Goal: Communication & Community: Answer question/provide support

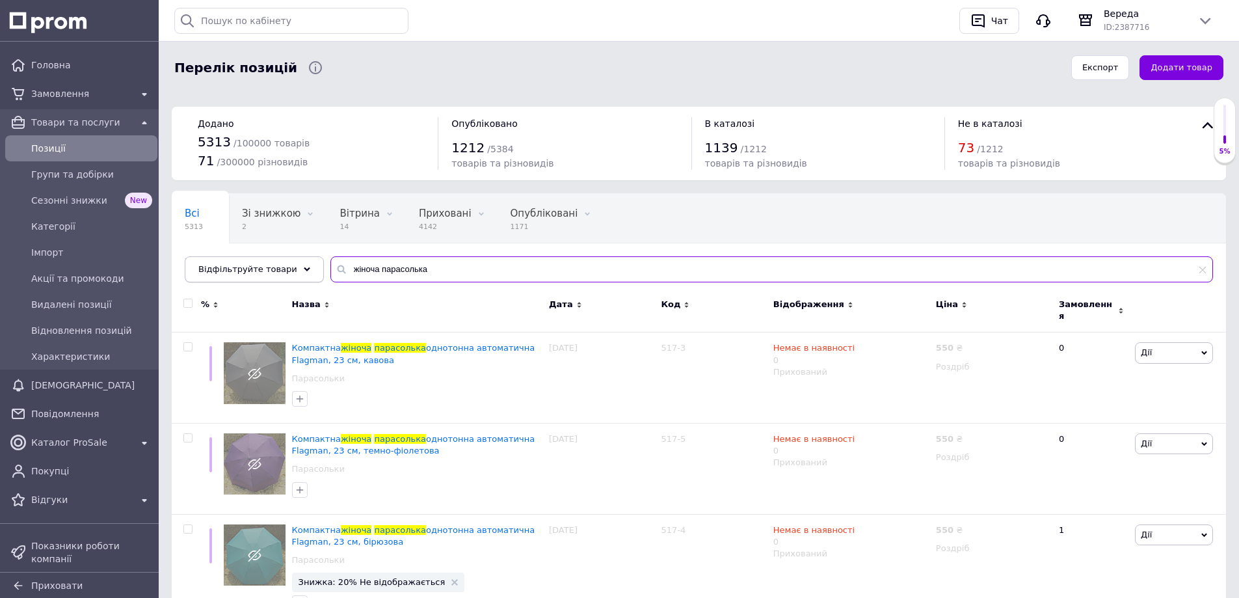
drag, startPoint x: 449, startPoint y: 264, endPoint x: 273, endPoint y: 258, distance: 175.8
click at [273, 258] on div "Відфільтруйте товари жіноча парасолька" at bounding box center [699, 269] width 1028 height 26
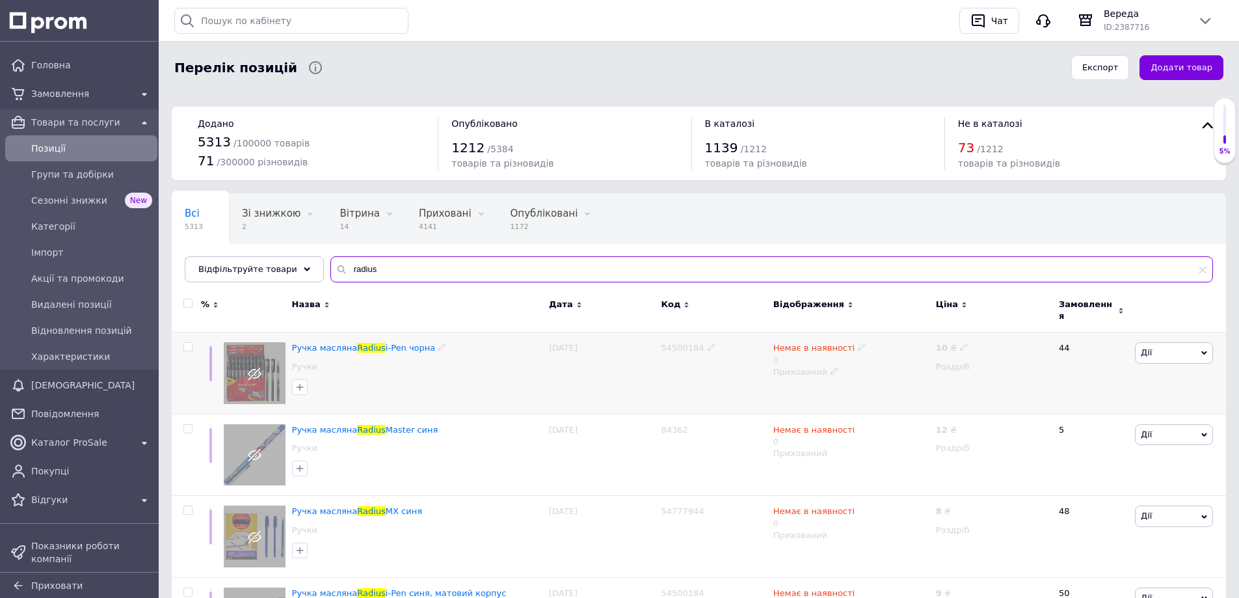
type input "radius"
click at [963, 343] on icon at bounding box center [964, 347] width 8 height 8
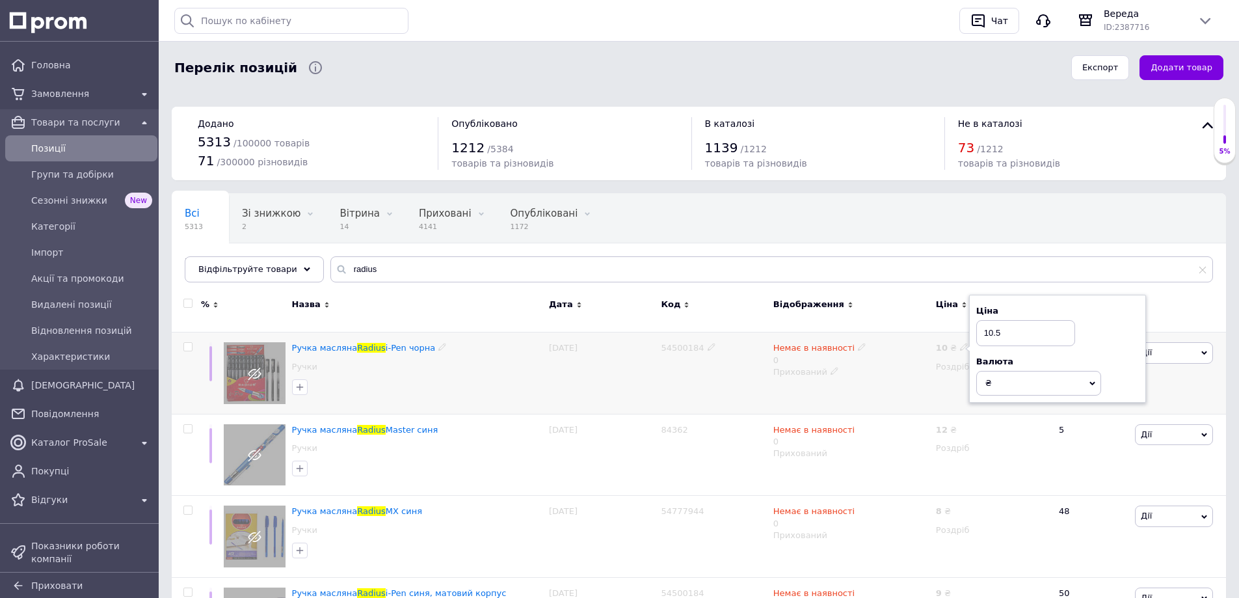
type input "10.5"
click at [858, 343] on icon at bounding box center [862, 347] width 8 height 8
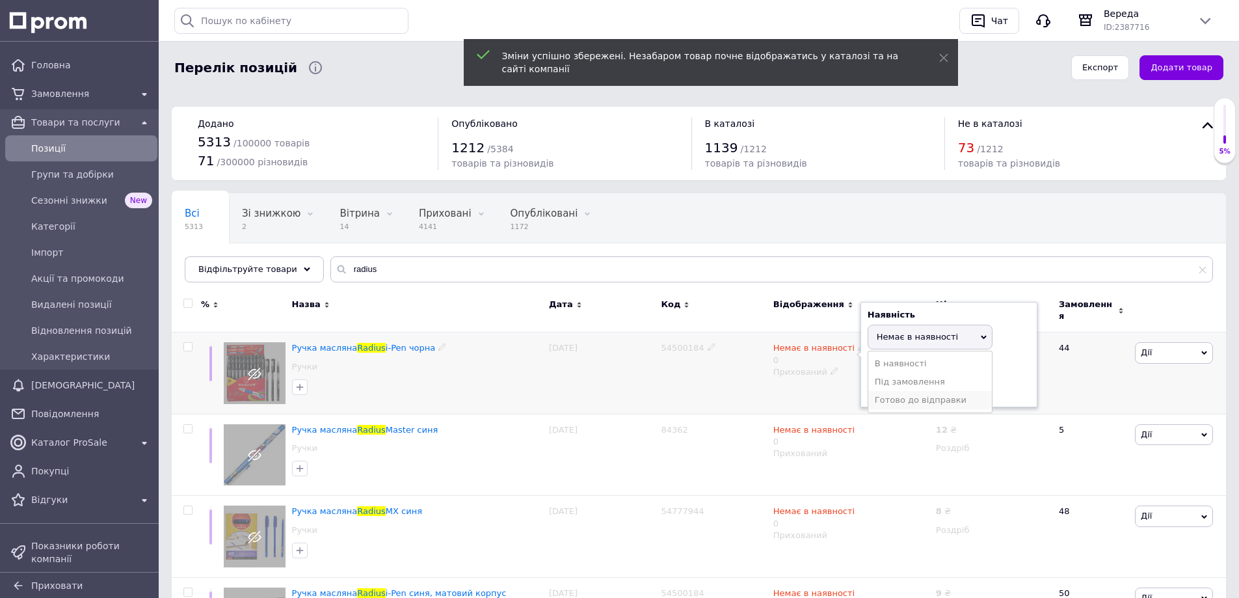
click at [900, 392] on li "Готово до відправки" at bounding box center [930, 400] width 124 height 18
drag, startPoint x: 886, startPoint y: 379, endPoint x: 866, endPoint y: 380, distance: 19.6
click at [866, 380] on div "Наявність Готово до відправки В наявності Немає в наявності Під замовлення Зали…" at bounding box center [949, 360] width 177 height 117
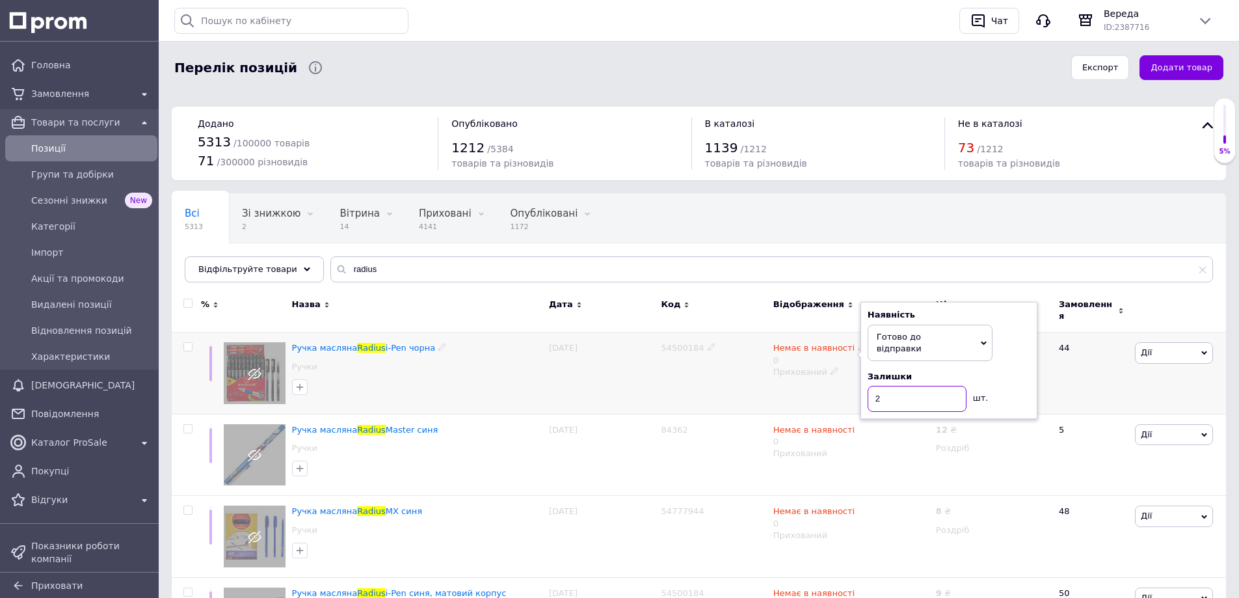
type input "24"
click at [831, 369] on icon at bounding box center [835, 373] width 8 height 8
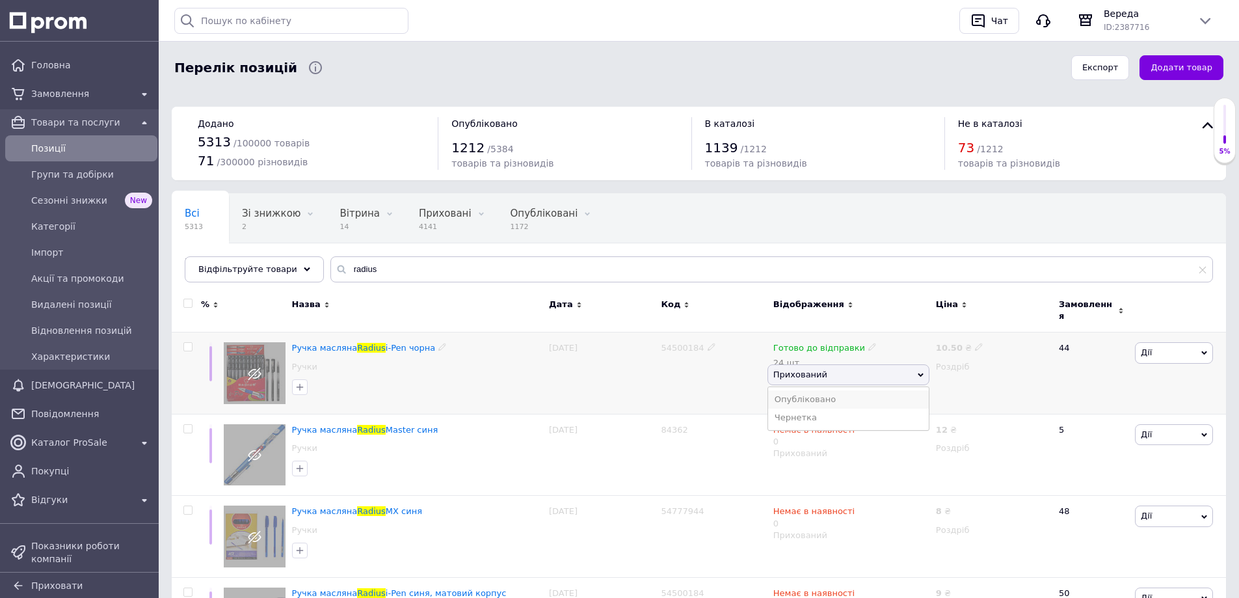
click at [836, 390] on li "Опубліковано" at bounding box center [848, 399] width 161 height 18
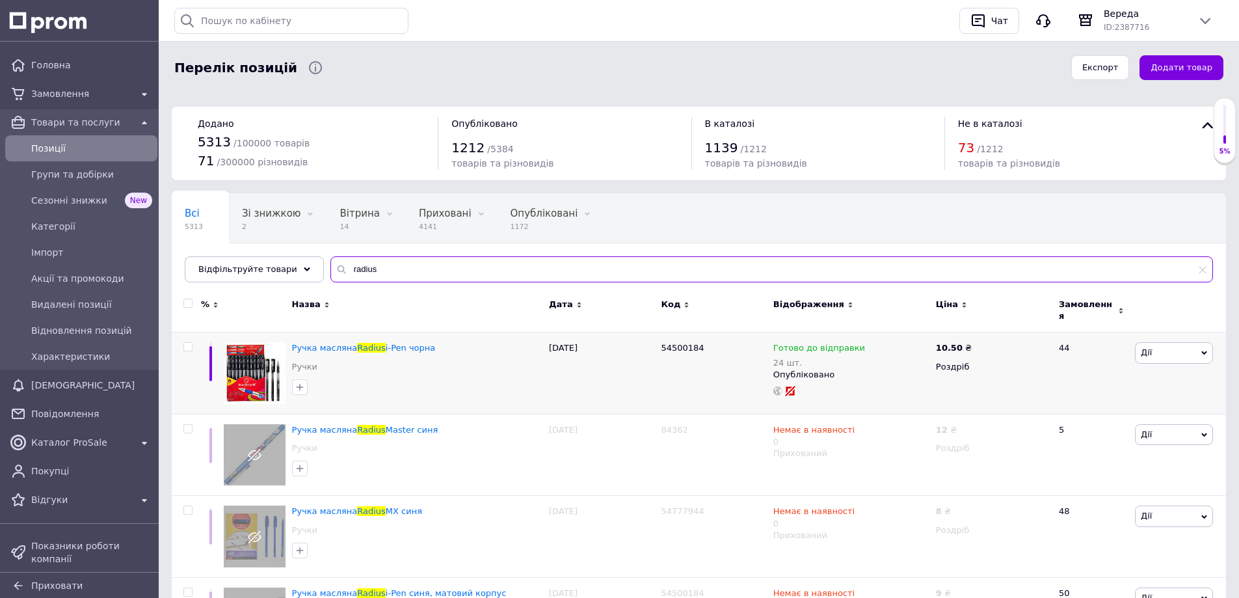
drag, startPoint x: 379, startPoint y: 271, endPoint x: 371, endPoint y: 271, distance: 7.8
click at [344, 271] on input "radius" at bounding box center [771, 269] width 883 height 26
click at [370, 271] on input "radius" at bounding box center [771, 269] width 883 height 26
click at [359, 267] on input "radius" at bounding box center [771, 269] width 883 height 26
drag, startPoint x: 338, startPoint y: 271, endPoint x: 414, endPoint y: 275, distance: 76.2
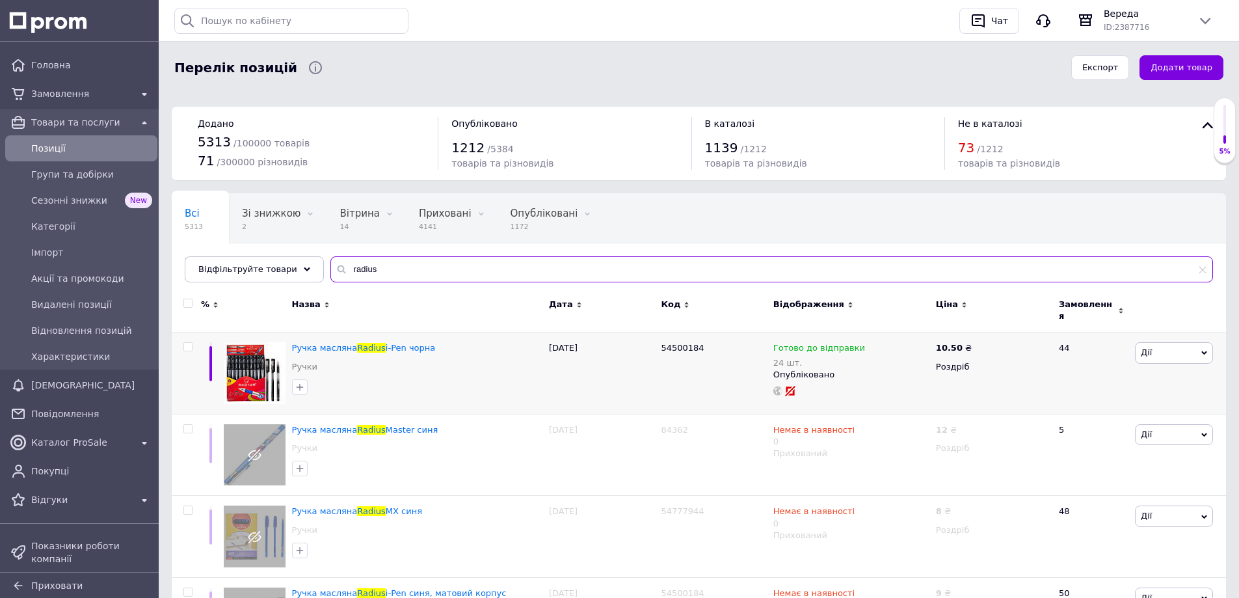
click at [414, 275] on input "radius" at bounding box center [771, 269] width 883 height 26
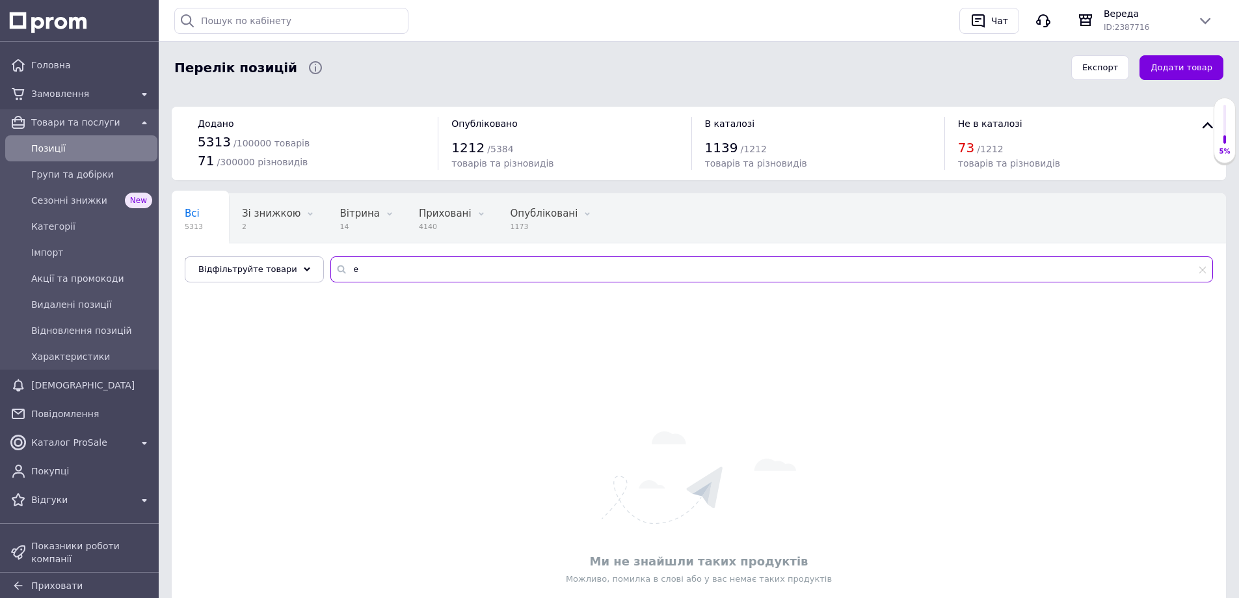
type input "e"
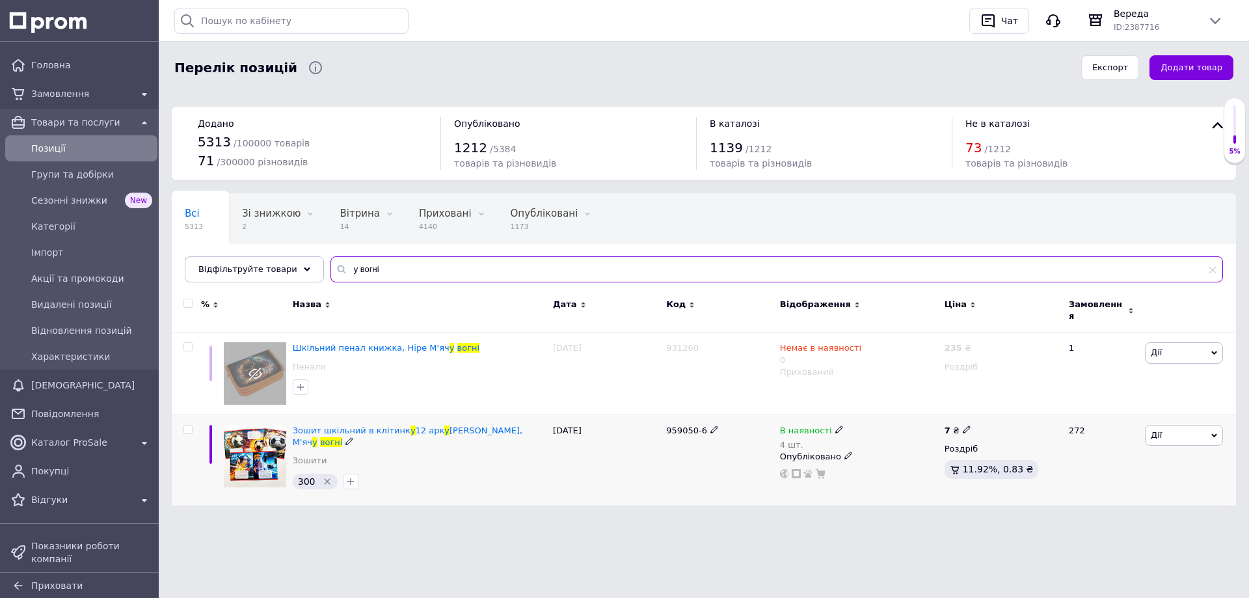
type input "у вогні"
click at [835, 426] on use at bounding box center [838, 429] width 7 height 7
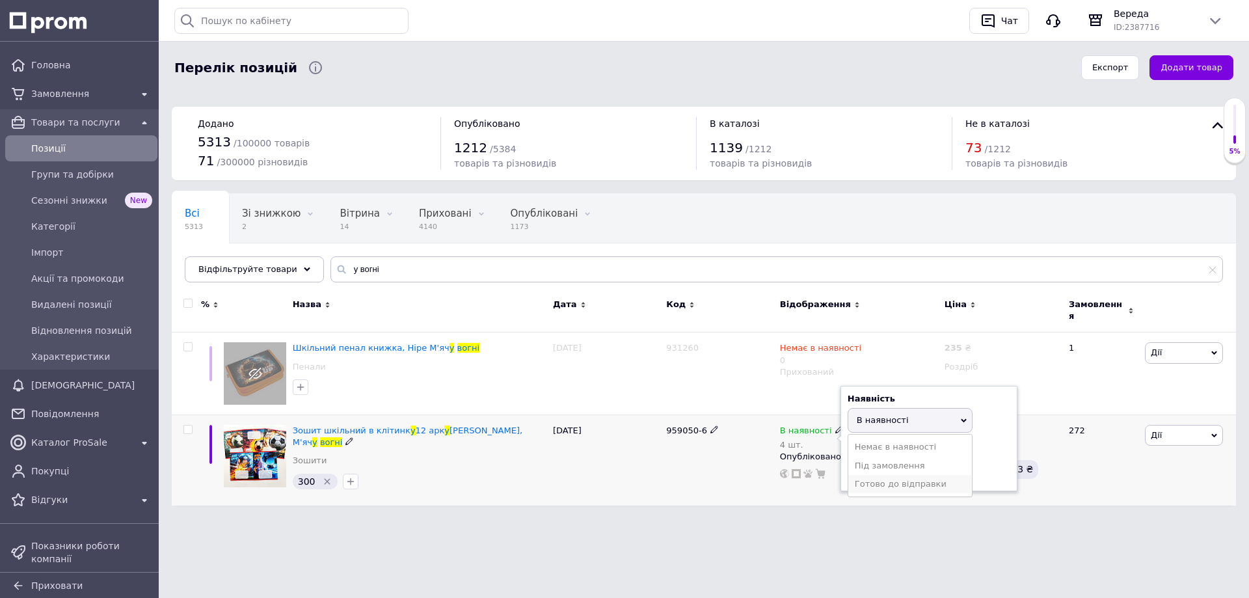
click at [895, 479] on li "Готово до відправки" at bounding box center [910, 484] width 124 height 18
click at [853, 470] on input "4" at bounding box center [897, 483] width 99 height 26
type input "204"
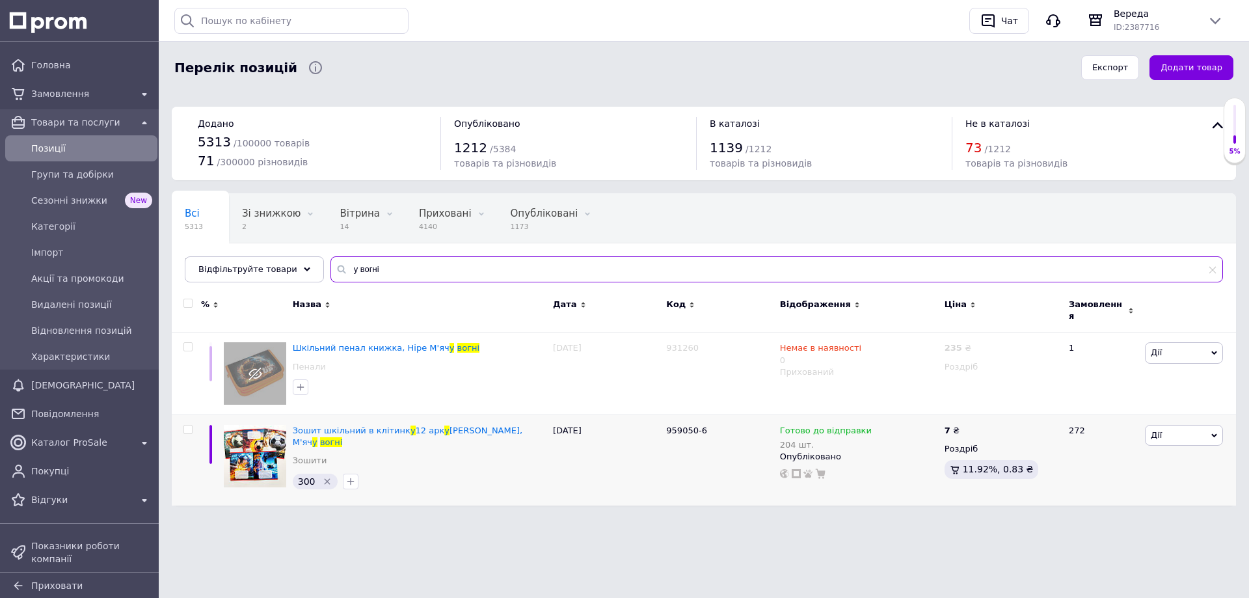
drag, startPoint x: 378, startPoint y: 262, endPoint x: 338, endPoint y: 272, distance: 41.7
click at [338, 272] on input "у вогні" at bounding box center [776, 269] width 893 height 26
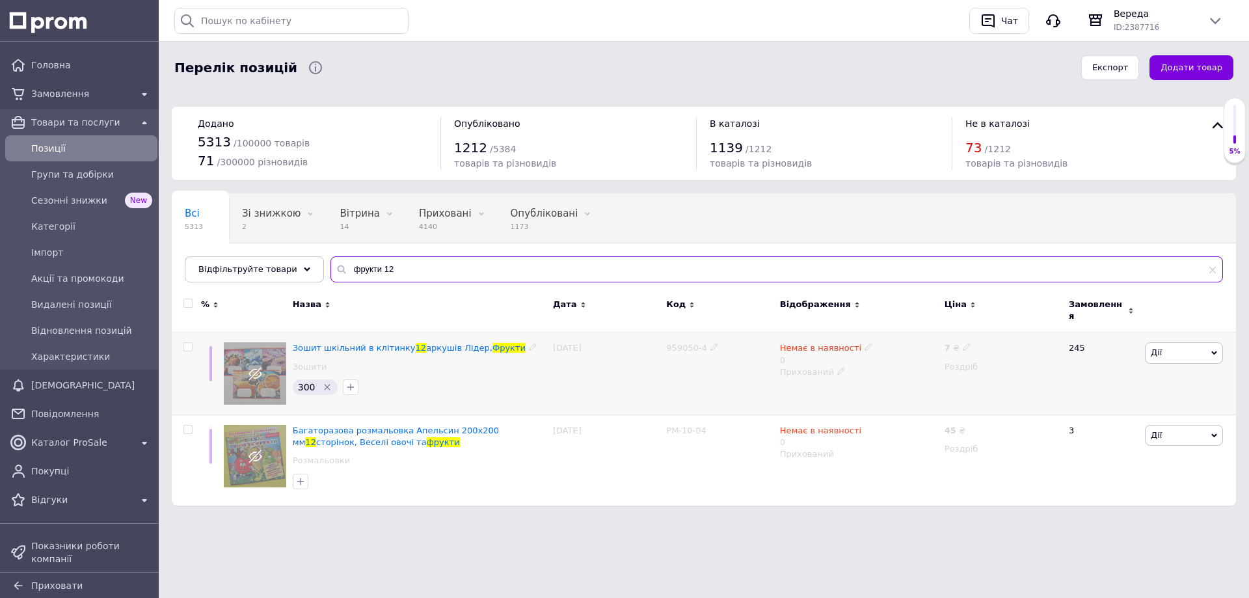
type input "фрукти 12"
click at [865, 343] on use at bounding box center [868, 346] width 7 height 7
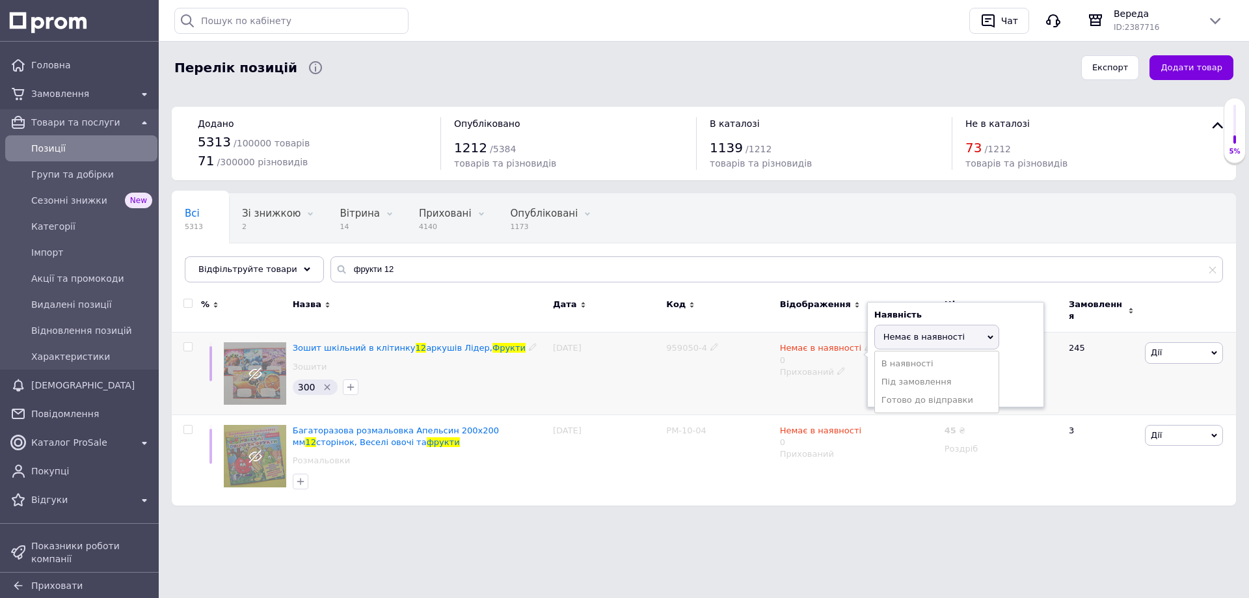
drag, startPoint x: 919, startPoint y: 398, endPoint x: 918, endPoint y: 386, distance: 11.8
click at [919, 396] on li "Готово до відправки" at bounding box center [937, 400] width 124 height 18
drag, startPoint x: 898, startPoint y: 381, endPoint x: 881, endPoint y: 384, distance: 17.8
click at [881, 386] on input "0" at bounding box center [923, 399] width 99 height 26
type input "200"
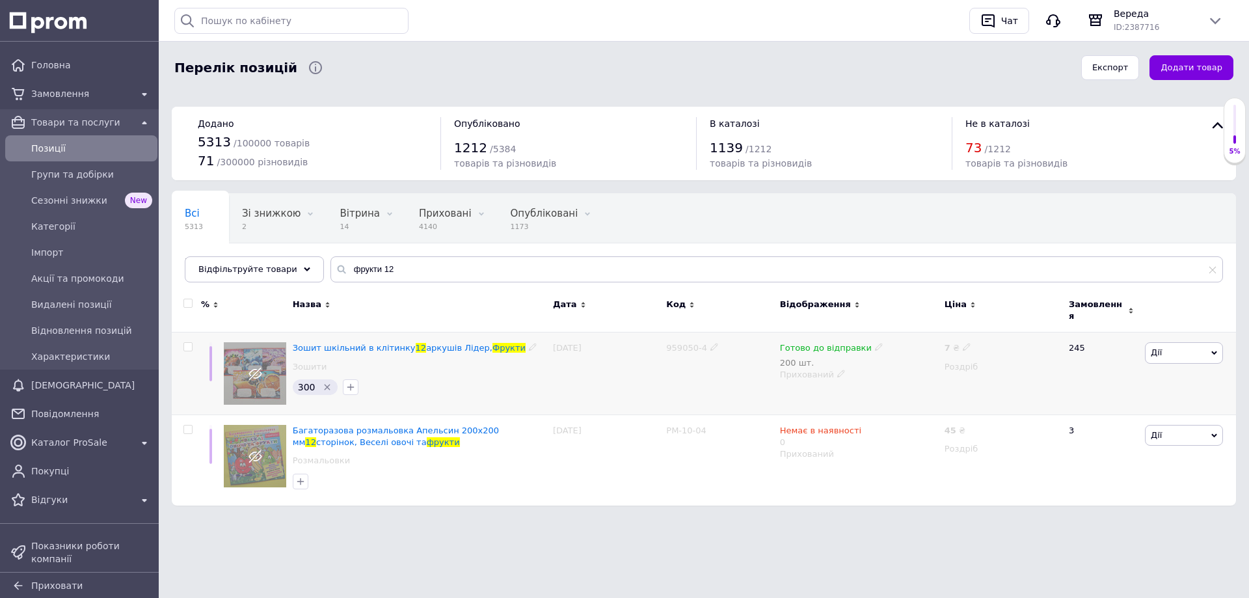
click at [838, 370] on use at bounding box center [840, 373] width 7 height 7
click at [845, 392] on li "Опубліковано" at bounding box center [856, 399] width 163 height 18
click at [1011, 14] on div "Чат" at bounding box center [1010, 21] width 22 height 20
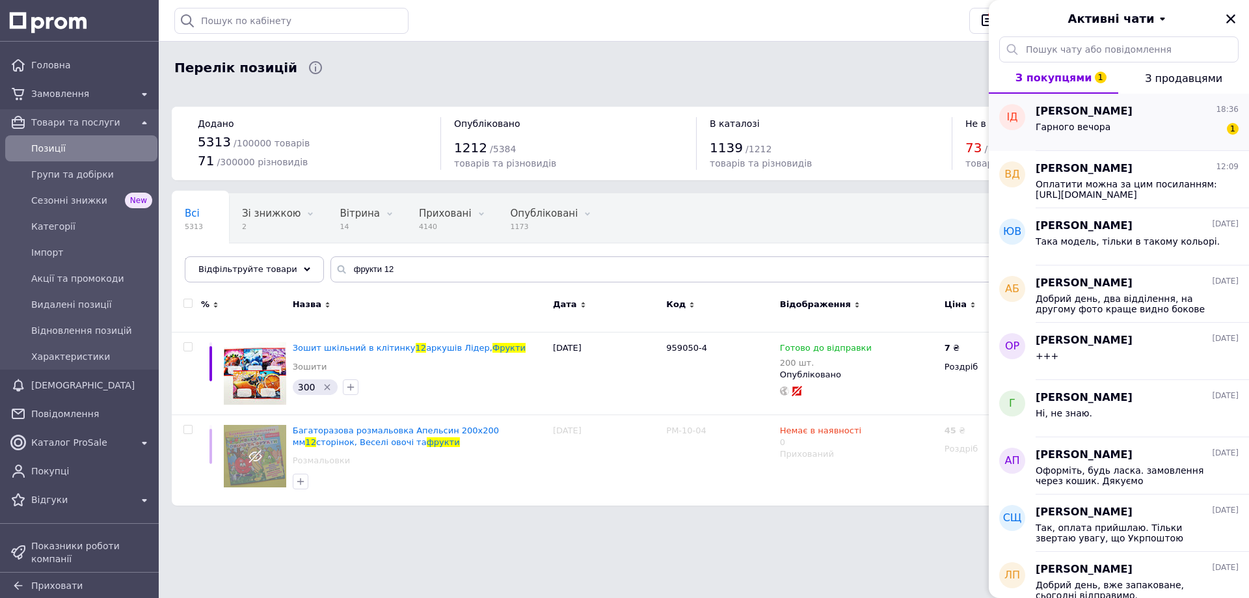
click at [1131, 126] on div "Гарного вечора 1" at bounding box center [1137, 129] width 203 height 21
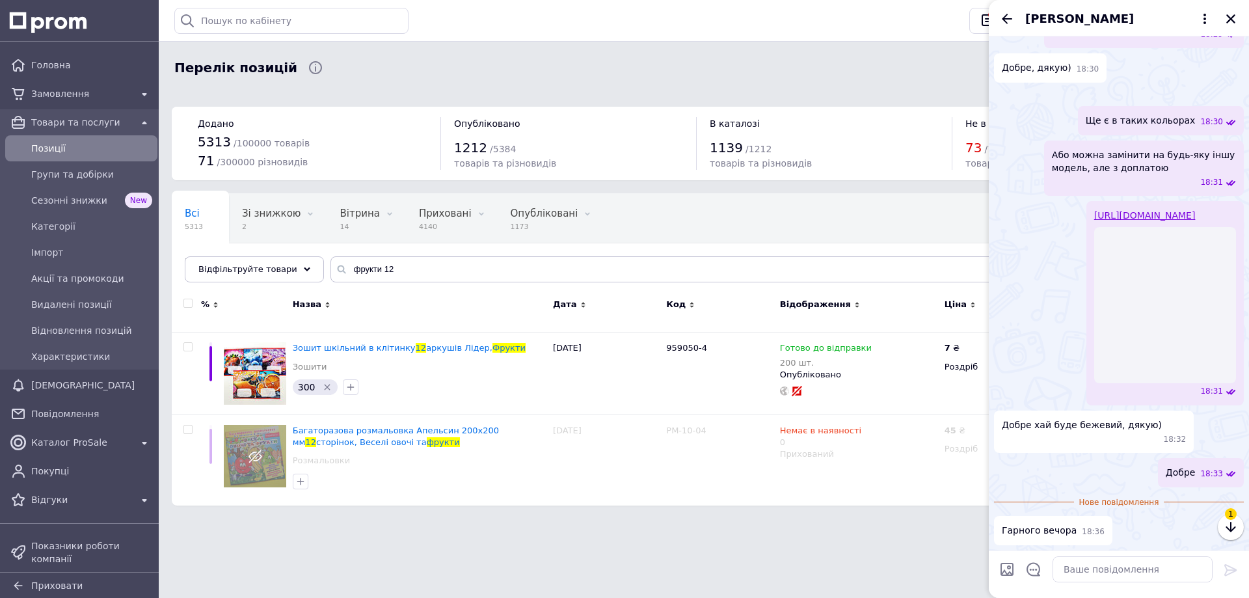
scroll to position [1735, 0]
click at [1097, 571] on textarea at bounding box center [1133, 569] width 160 height 26
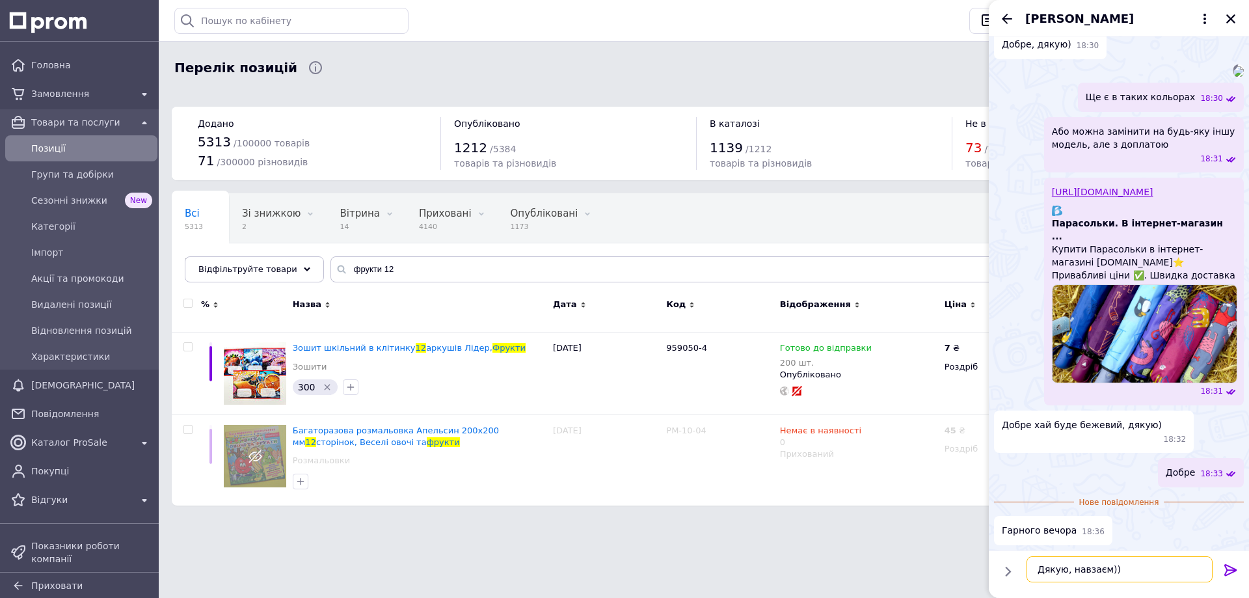
type textarea "Дякую, навзаєм))"
click at [1228, 570] on icon at bounding box center [1231, 570] width 16 height 16
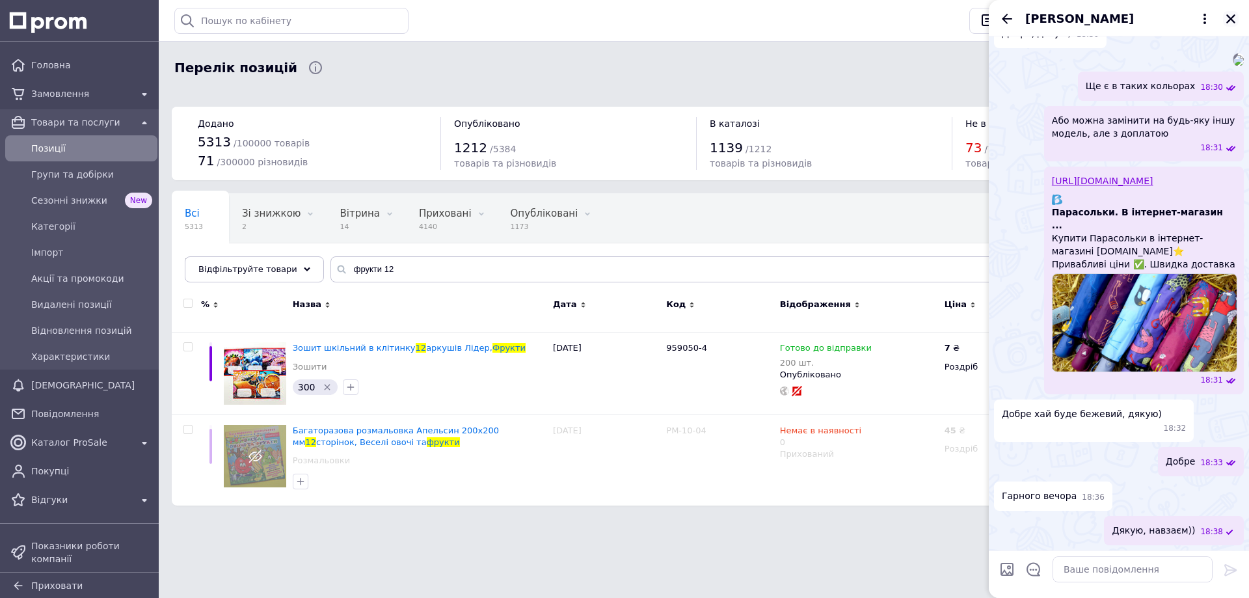
click at [1233, 20] on icon "Закрити" at bounding box center [1231, 19] width 12 height 12
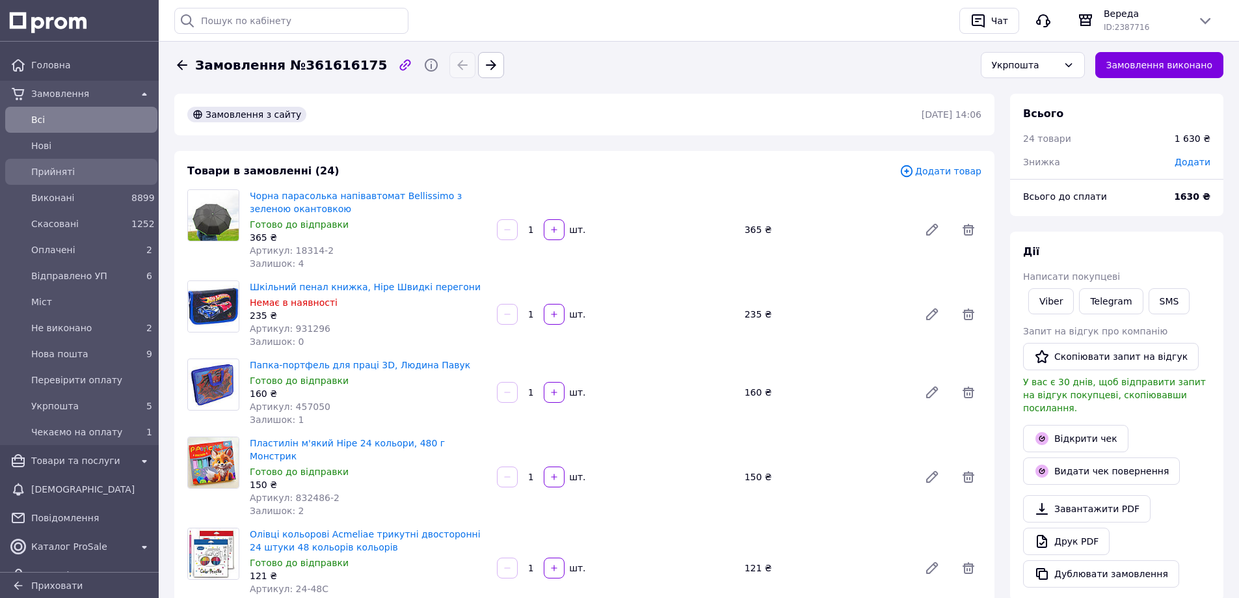
scroll to position [25, 0]
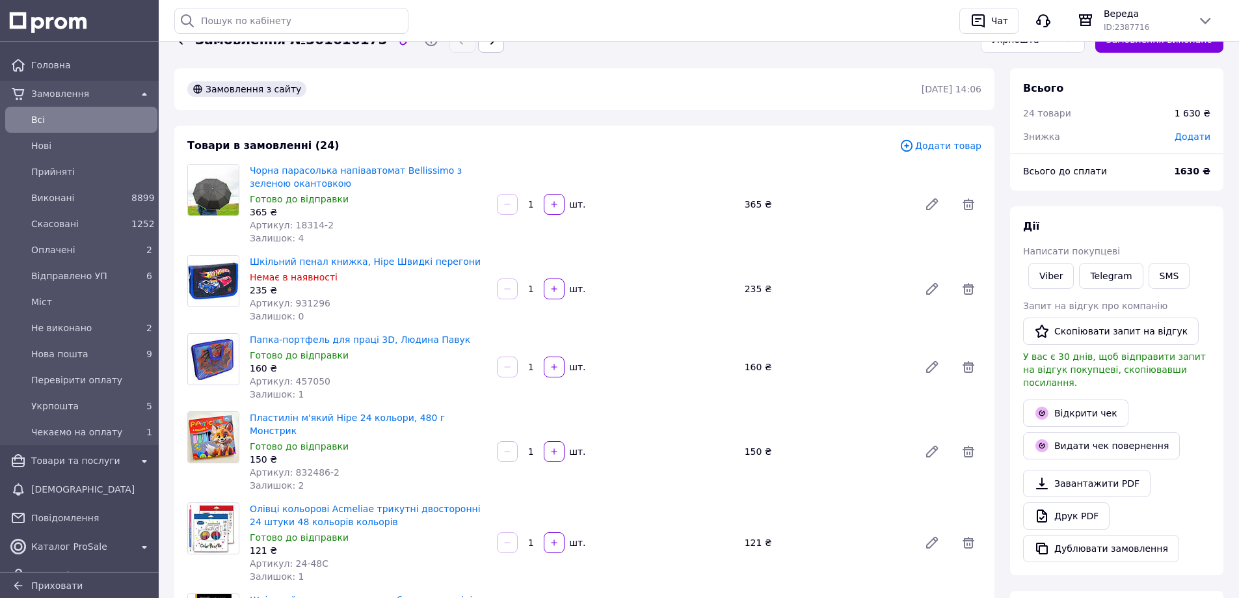
click at [90, 118] on span "Всi" at bounding box center [91, 119] width 121 height 13
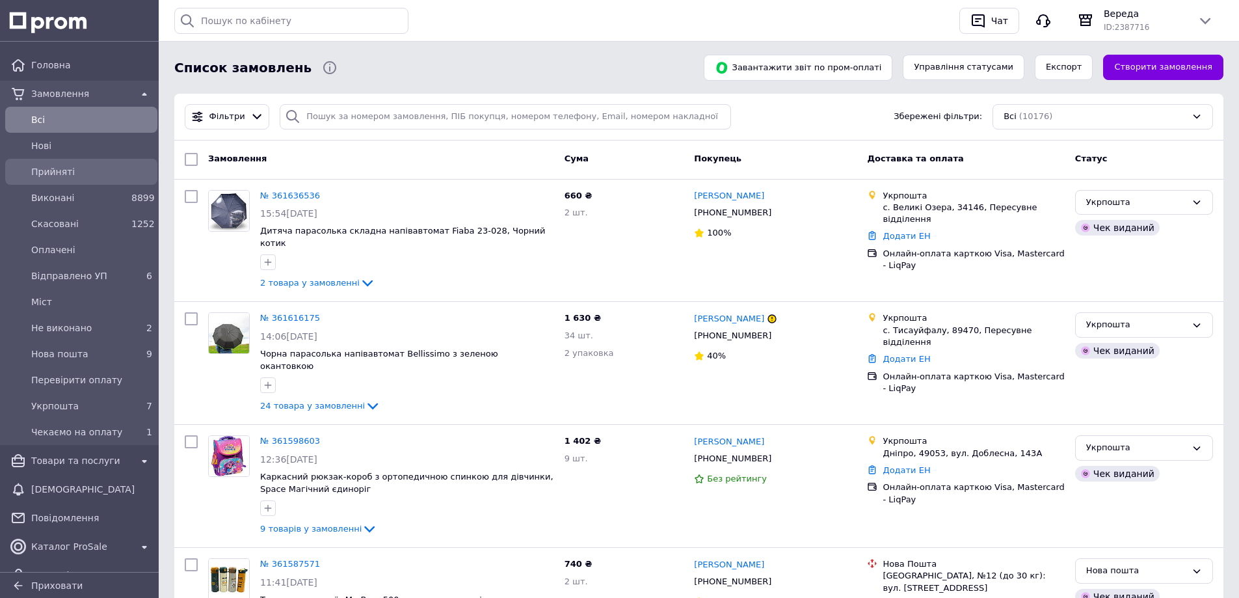
click at [87, 172] on span "Прийняті" at bounding box center [91, 171] width 121 height 13
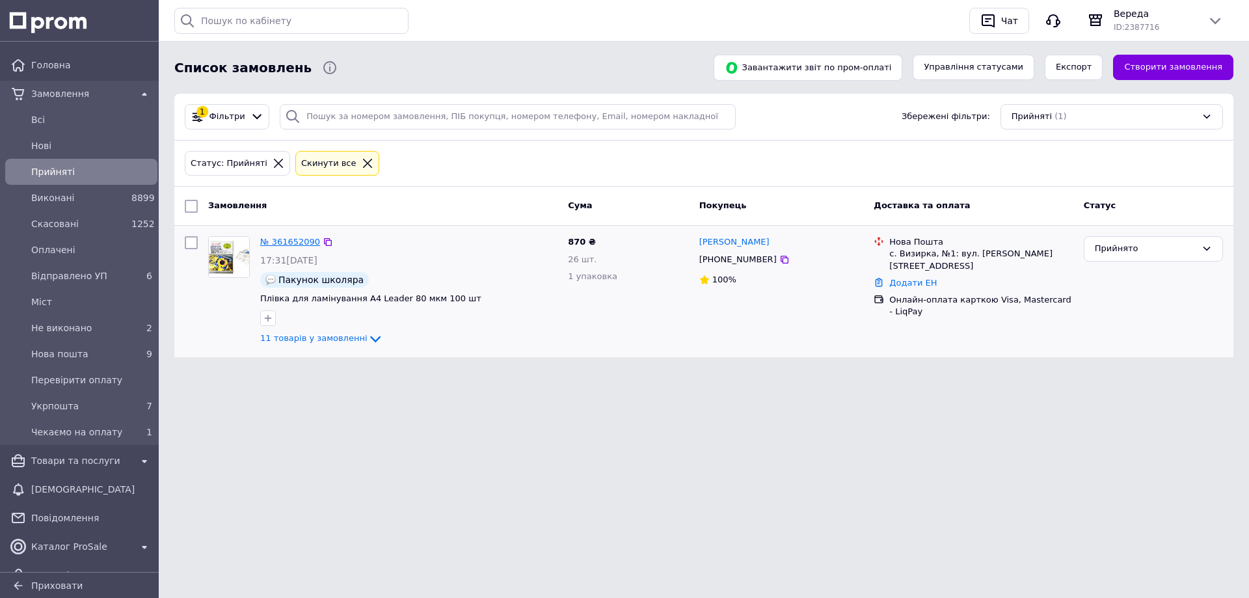
click at [292, 237] on link "№ 361652090" at bounding box center [290, 242] width 60 height 10
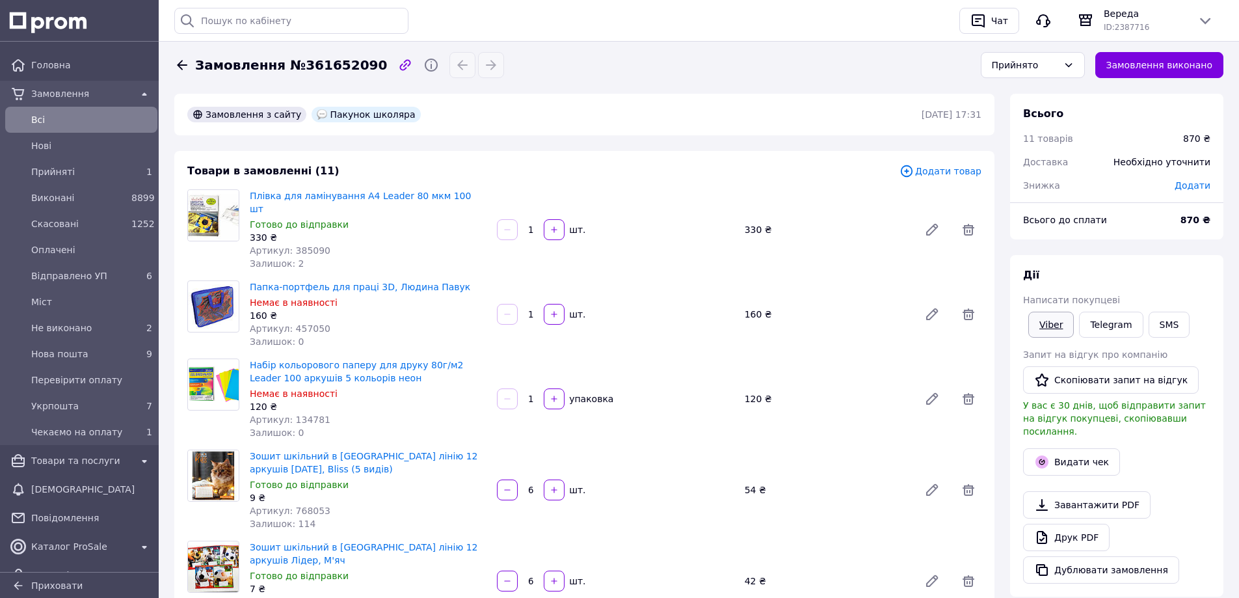
click at [1054, 321] on link "Viber" at bounding box center [1051, 325] width 46 height 26
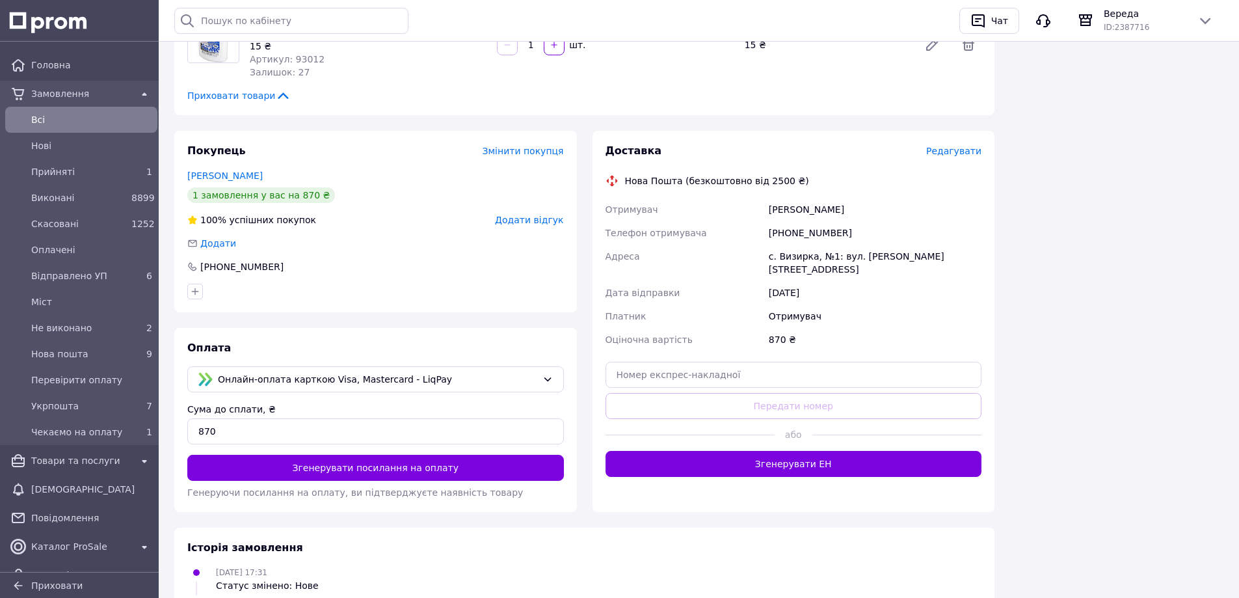
scroll to position [1092, 0]
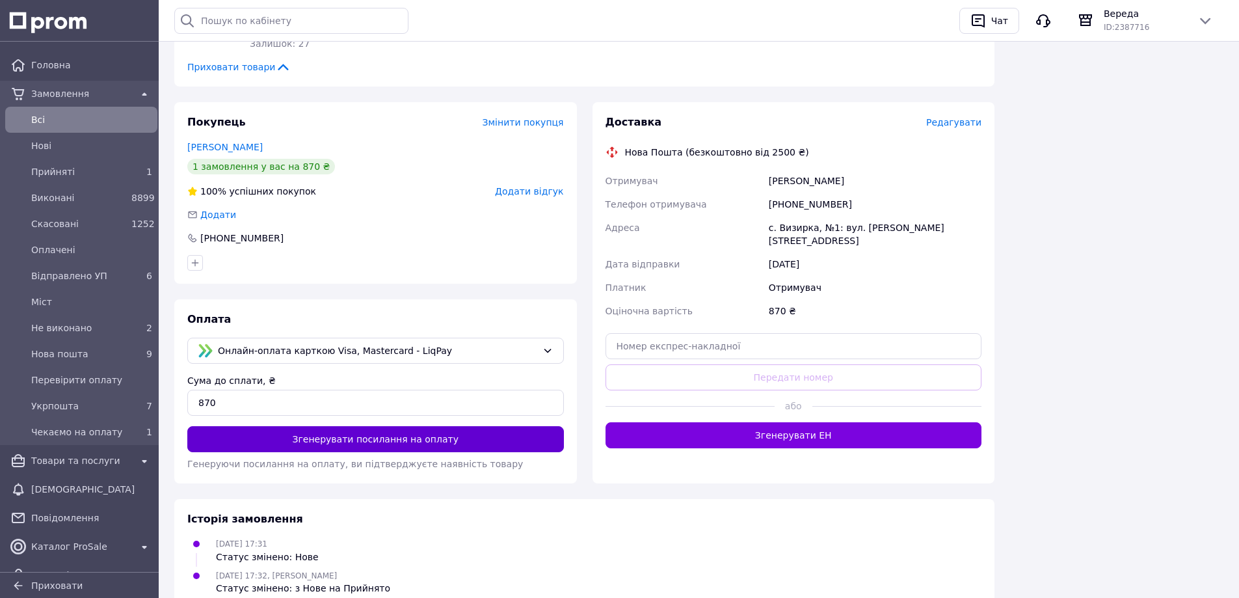
click at [405, 426] on button "Згенерувати посилання на оплату" at bounding box center [375, 439] width 377 height 26
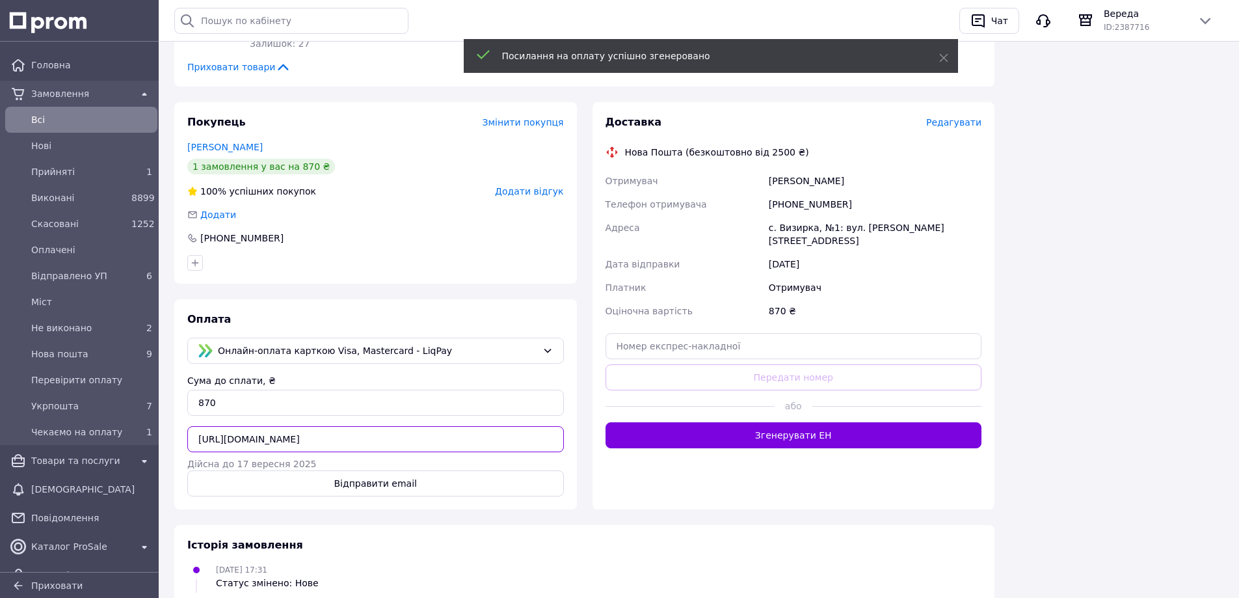
scroll to position [0, 56]
drag, startPoint x: 196, startPoint y: 398, endPoint x: 670, endPoint y: 416, distance: 474.6
click at [659, 399] on div "Покупець Змінити покупця Фіщенко Ольга 1 замовлення у вас на 870 ₴ 100% успішни…" at bounding box center [585, 305] width 836 height 407
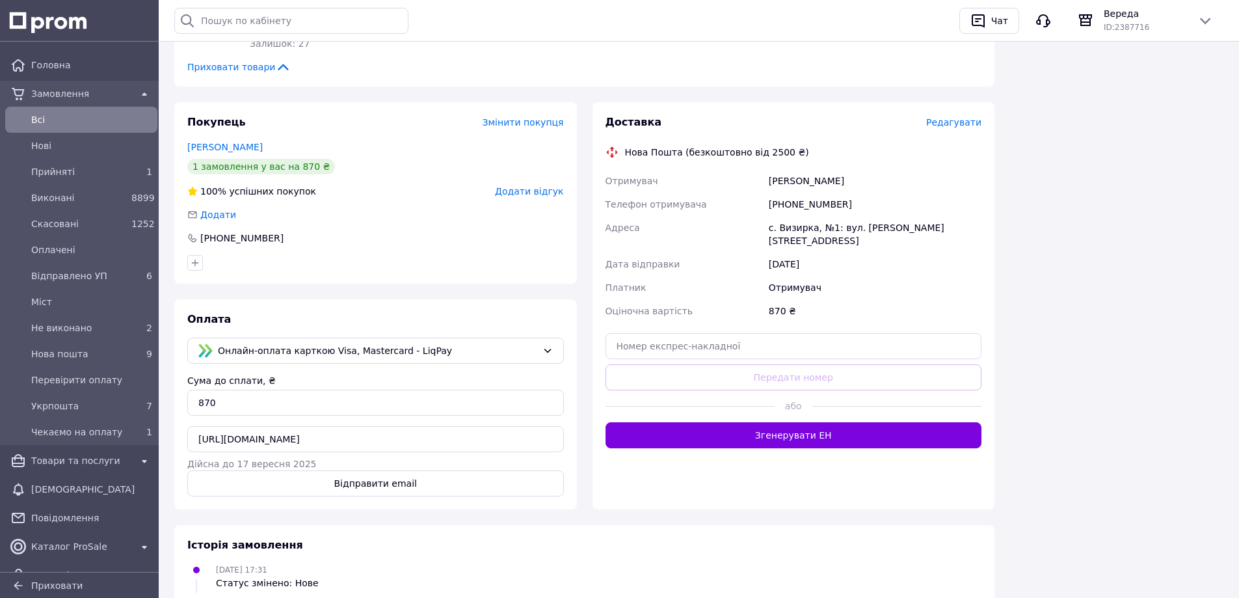
scroll to position [0, 0]
click at [995, 25] on div "Чат" at bounding box center [1000, 21] width 22 height 20
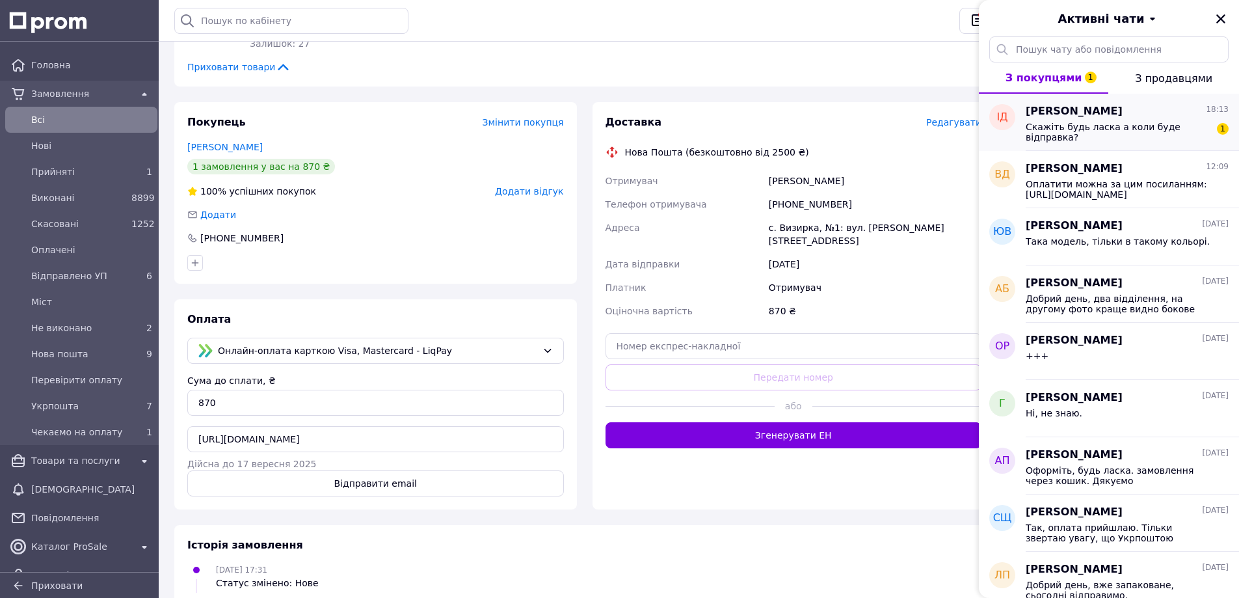
click at [1120, 130] on span "Скажіть будь ласка а коли буде відправка?" at bounding box center [1118, 132] width 185 height 21
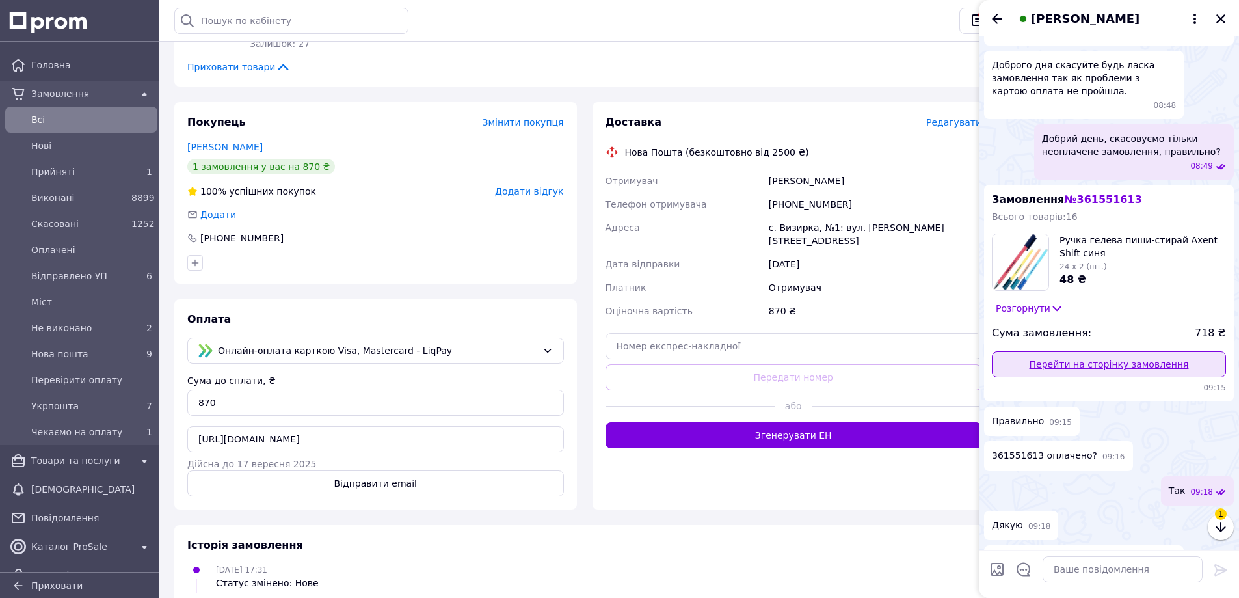
scroll to position [602, 0]
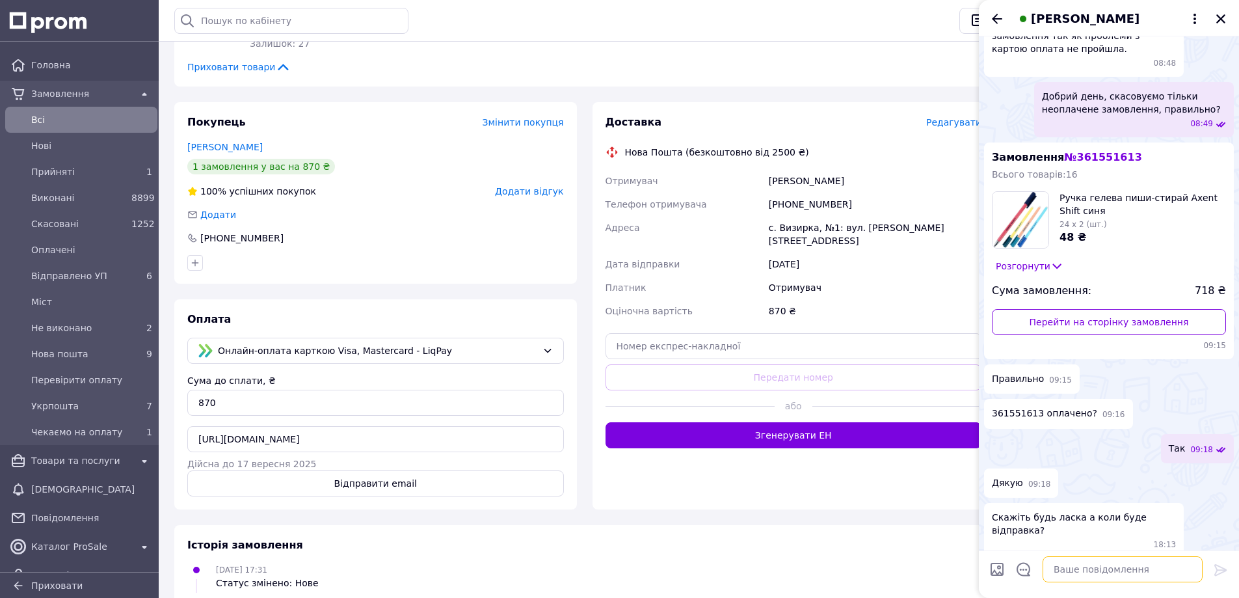
click at [1104, 569] on textarea at bounding box center [1123, 569] width 160 height 26
type textarea "Запланована на завтра."
click at [1135, 325] on link "Перейти на сторінку замовлення" at bounding box center [1109, 322] width 234 height 26
click at [1142, 574] on textarea "Запланована на завтра." at bounding box center [1110, 569] width 186 height 26
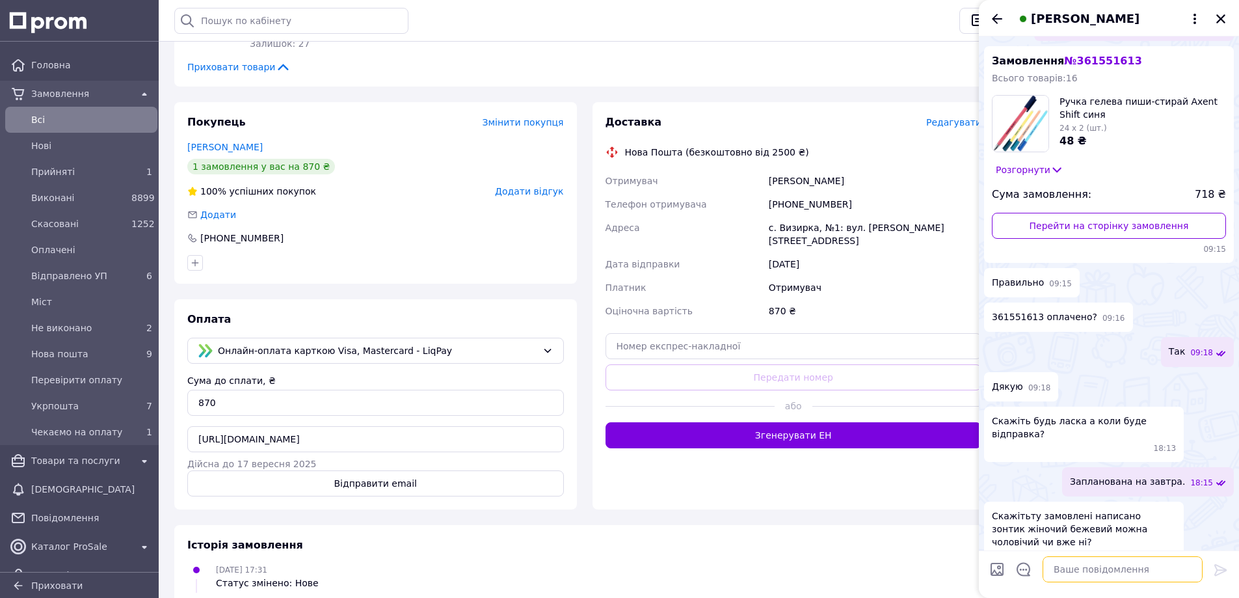
scroll to position [687, 0]
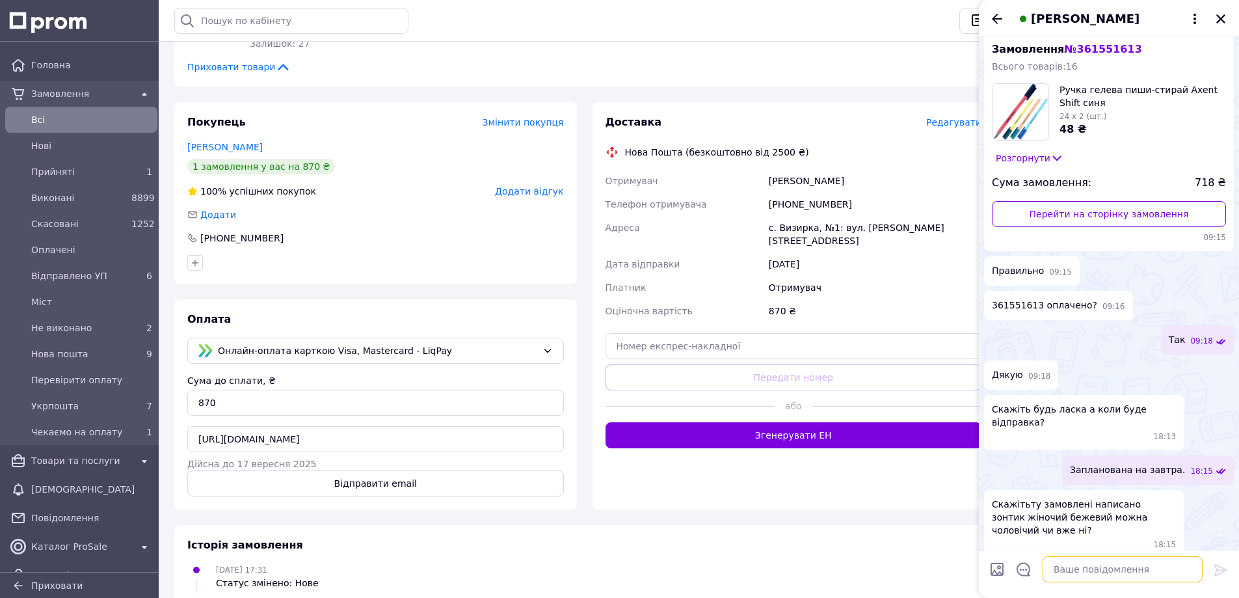
click at [1138, 574] on textarea at bounding box center [1123, 569] width 160 height 26
click at [1071, 558] on textarea "Покажіть, на який саме Ви хочете замінити?" at bounding box center [1110, 562] width 186 height 39
type textarea "Покажіть, будь ласка, на який саме Ви хочете замінити?"
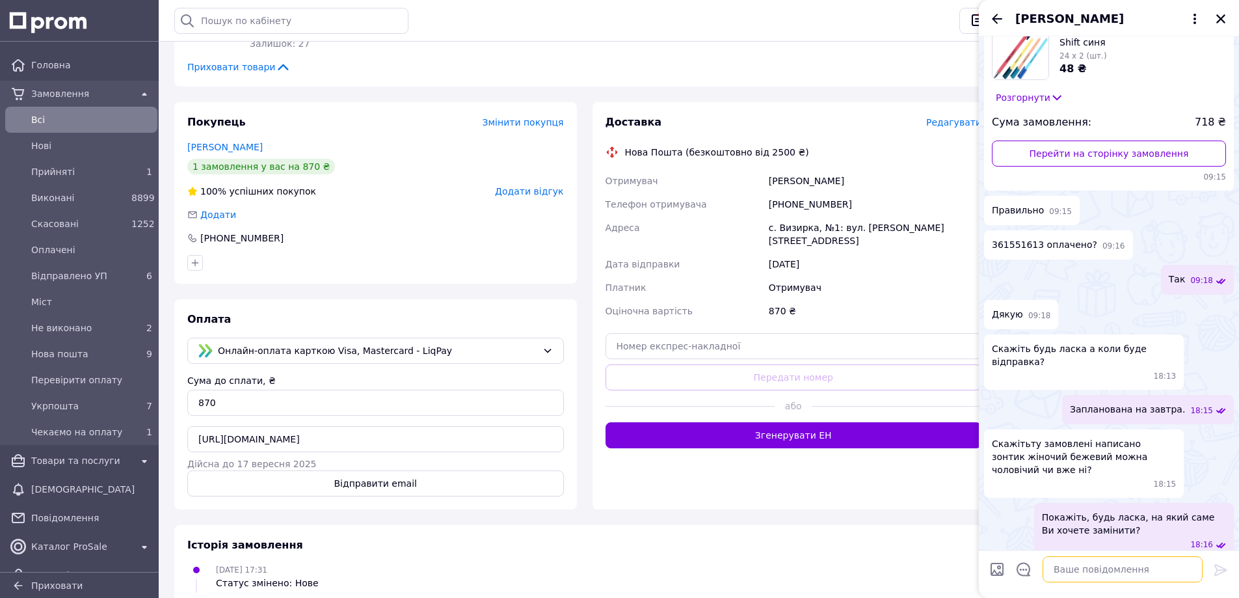
scroll to position [808, 0]
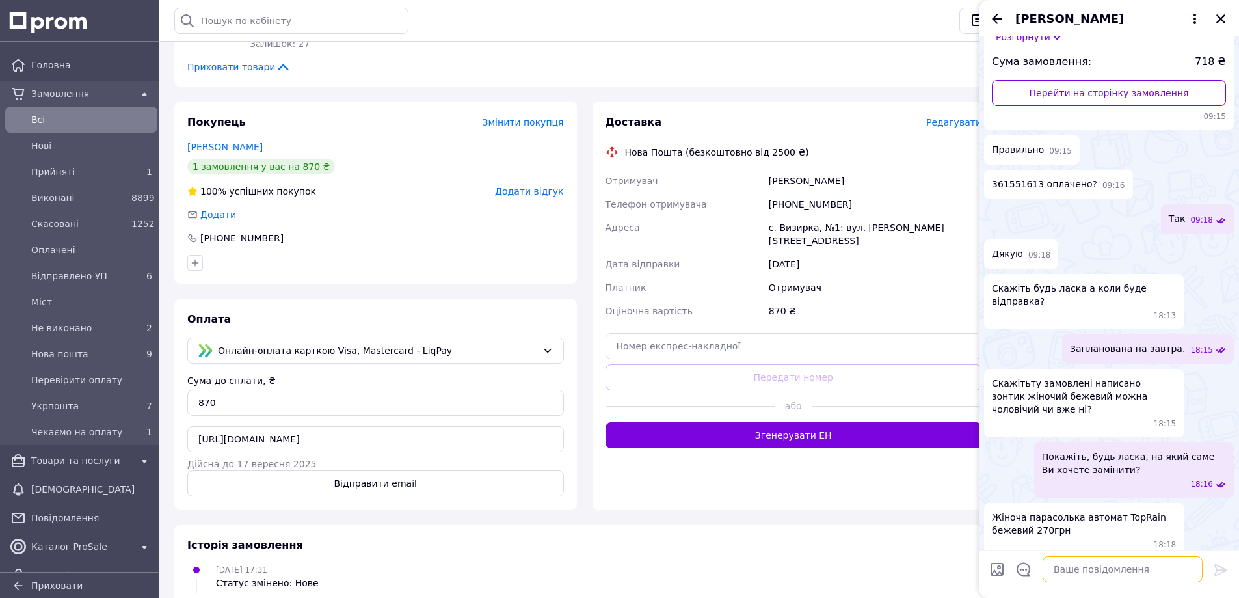
click at [1081, 563] on textarea at bounding box center [1123, 569] width 160 height 26
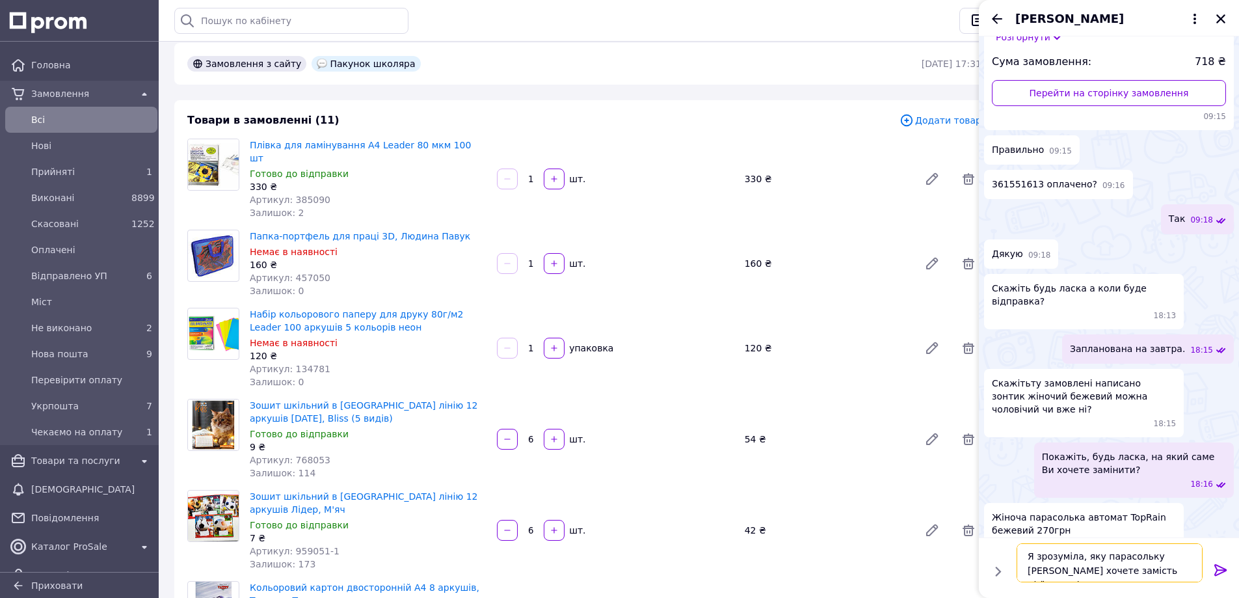
scroll to position [0, 0]
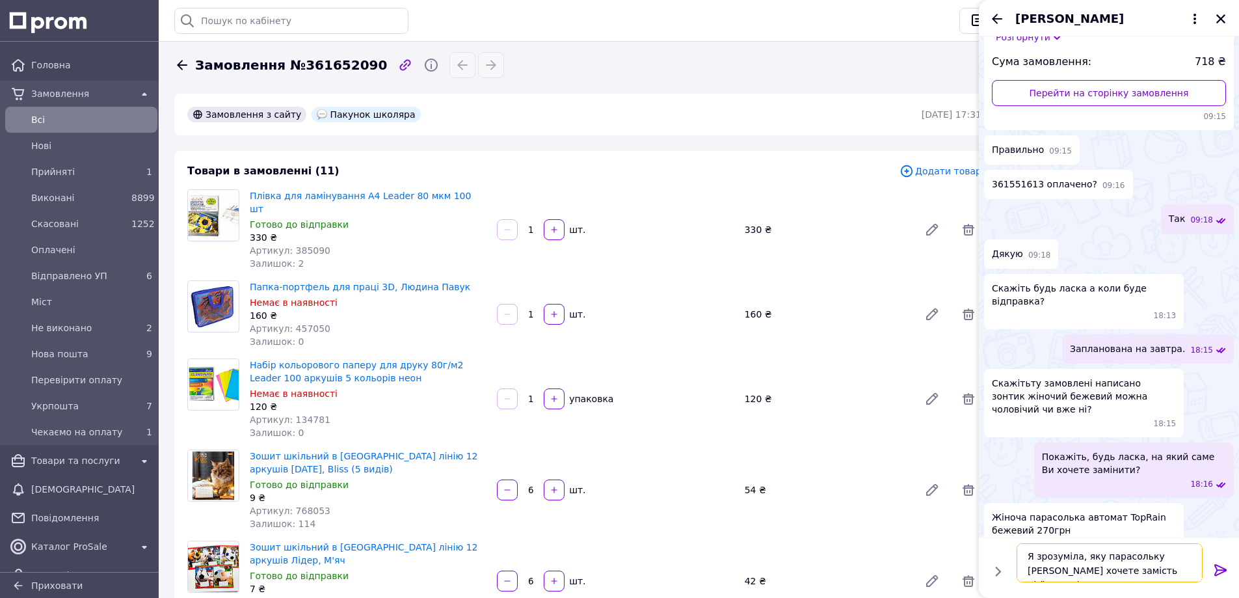
click at [1084, 556] on textarea "Я зрозуміла, яку парасольку Ви хочете замість цієї моделі?" at bounding box center [1110, 562] width 186 height 39
type textarea "Я зрозуміла, а яку парасольку Ви хочете замість цієї моделі?"
click at [1155, 570] on textarea "Я зрозуміла, а яку парасольку Ви хочете замість цієї моделі?" at bounding box center [1110, 562] width 186 height 39
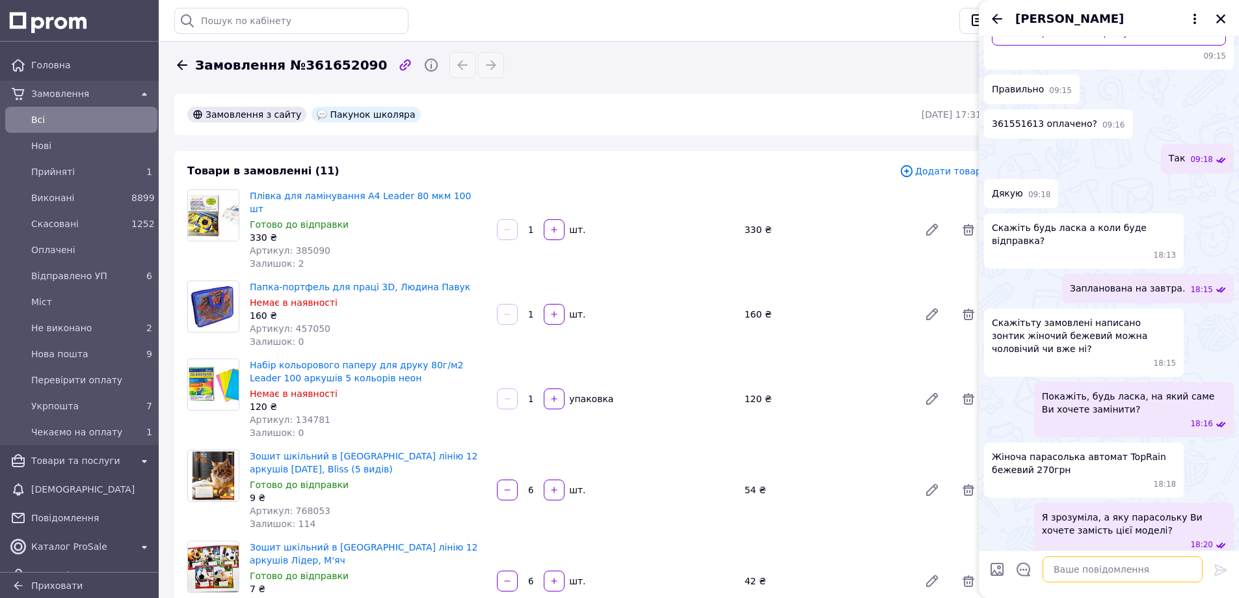
click at [1118, 570] on textarea at bounding box center [1123, 569] width 160 height 26
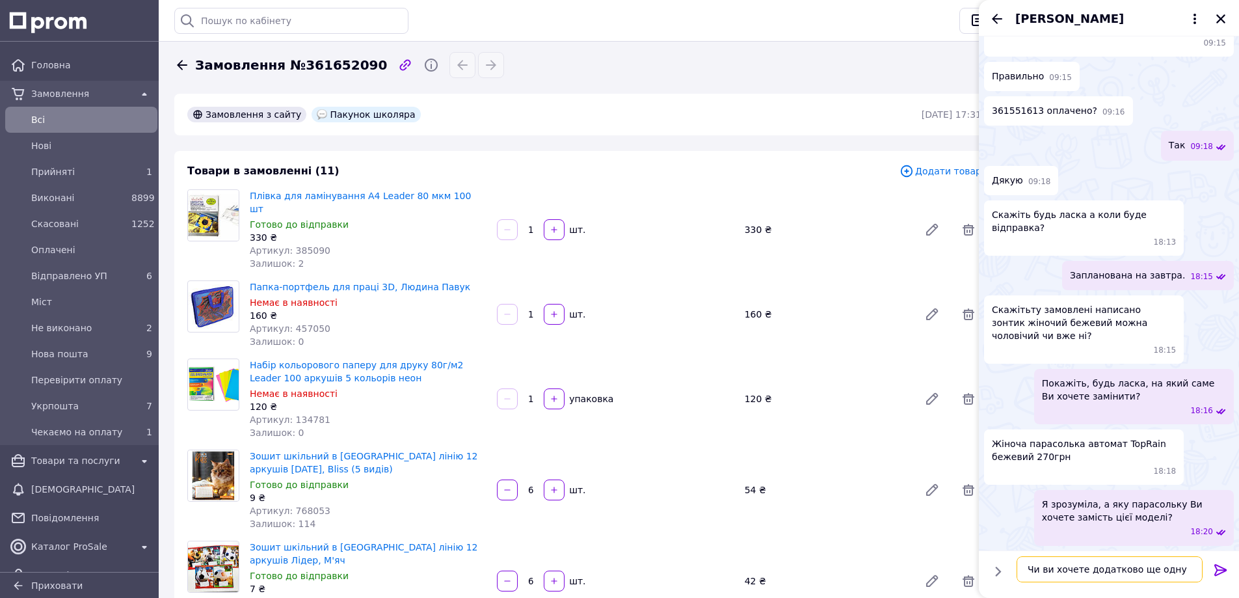
type textarea "Чи ви хочете додатково ще одну?"
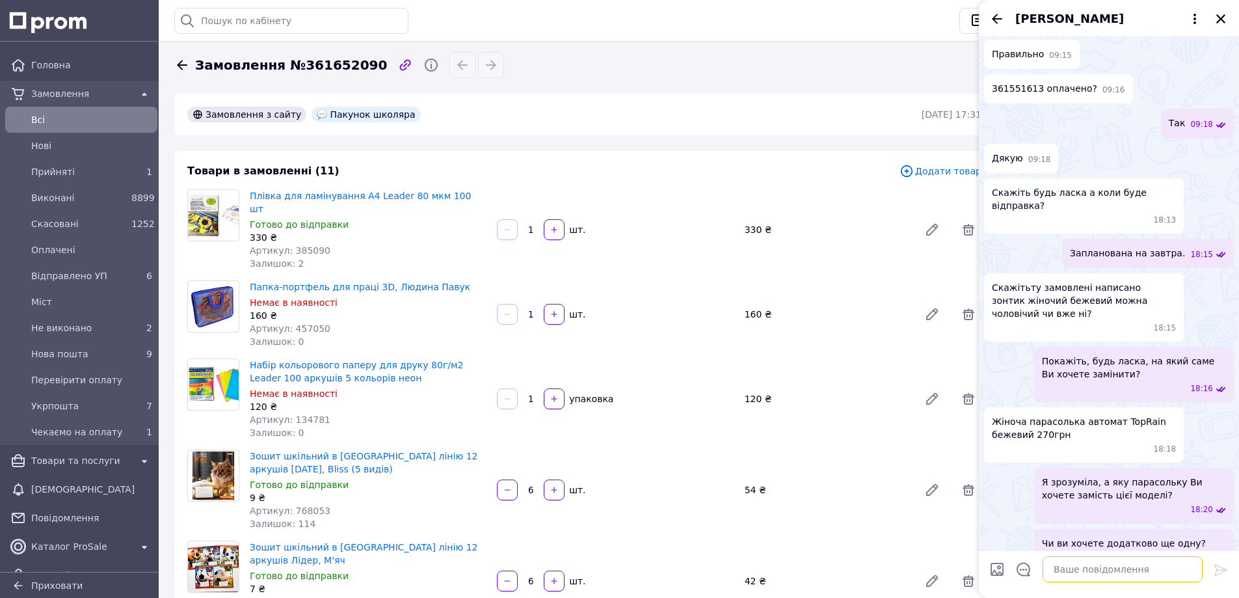
scroll to position [964, 0]
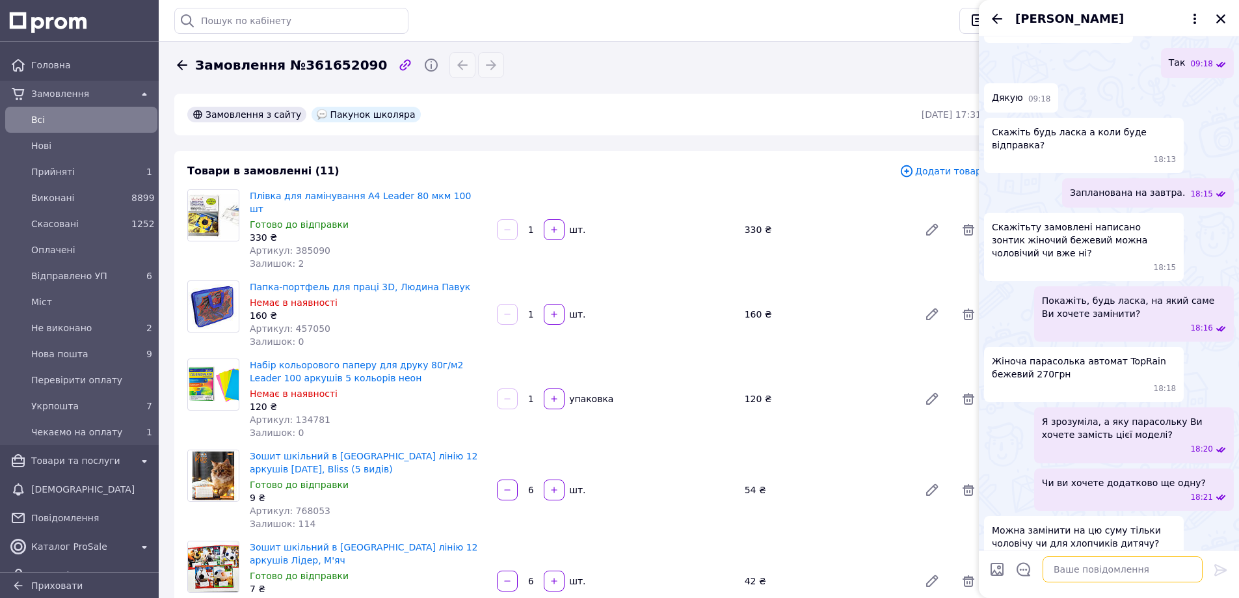
click at [1094, 569] on textarea at bounding box center [1123, 569] width 160 height 26
click at [1123, 569] on textarea at bounding box center [1123, 569] width 160 height 26
type textarea "[PERSON_NAME]"
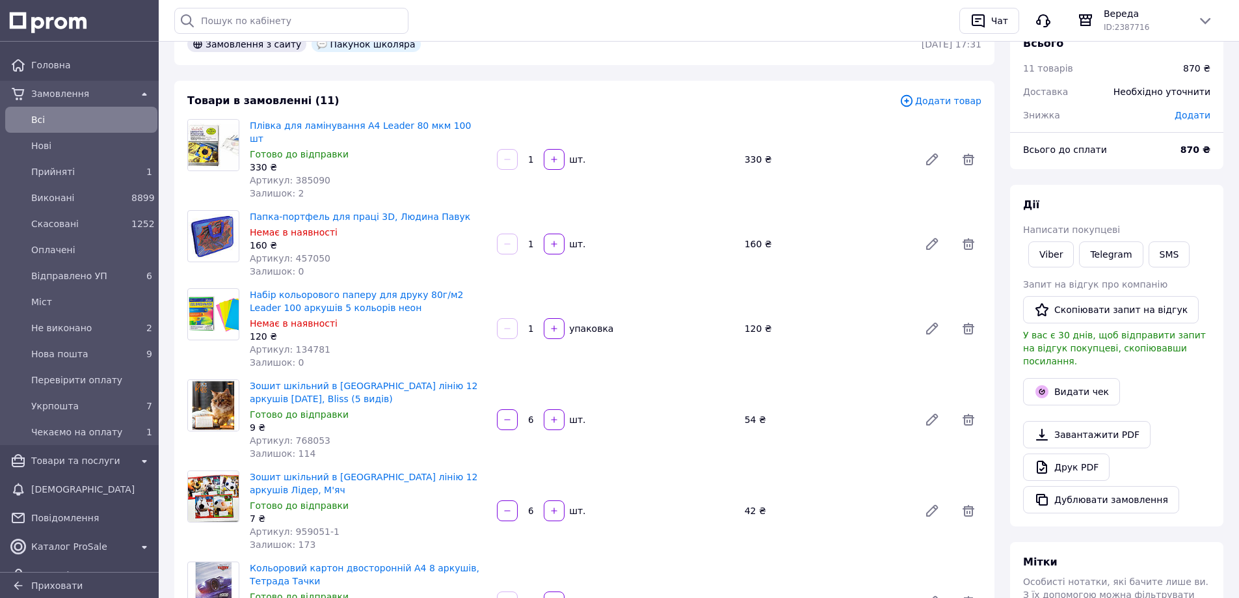
scroll to position [65, 0]
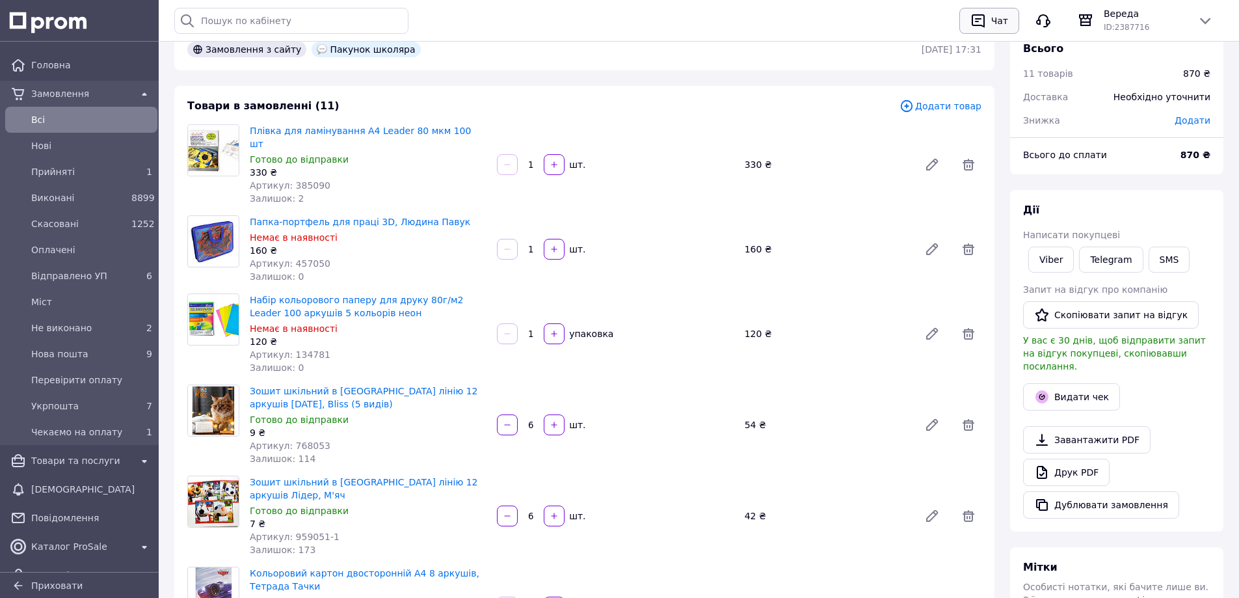
click at [999, 21] on div "Чат" at bounding box center [1000, 21] width 22 height 20
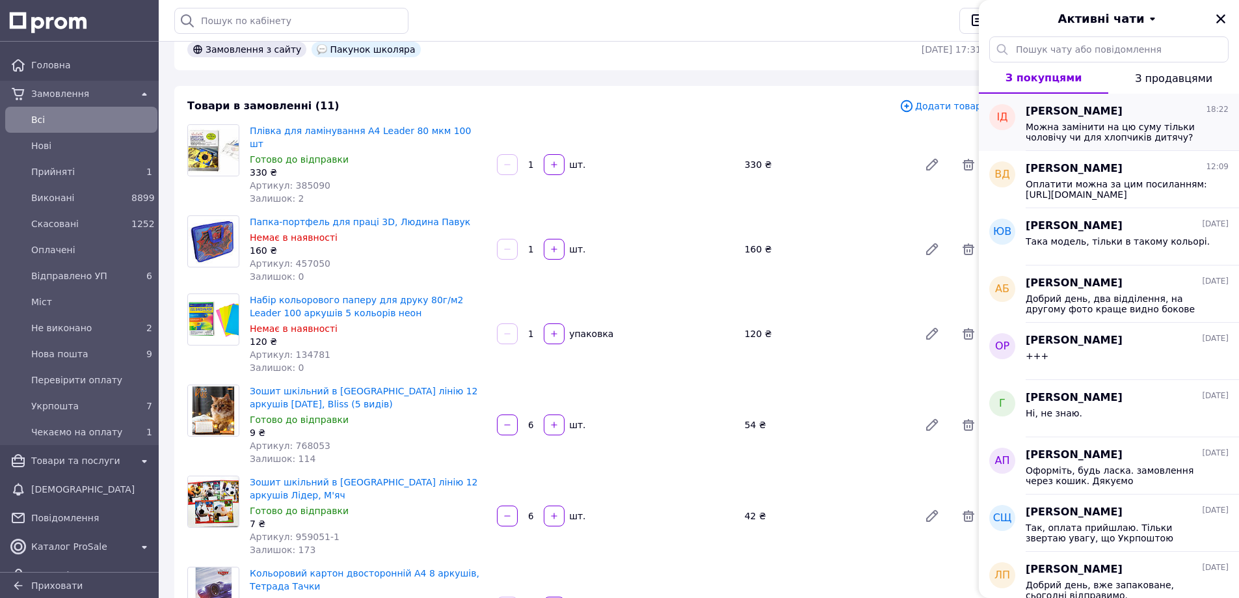
click at [1094, 131] on span "Можна замінити на цю суму тільки чоловічу чи для хлопчиків дитячу?" at bounding box center [1118, 132] width 185 height 21
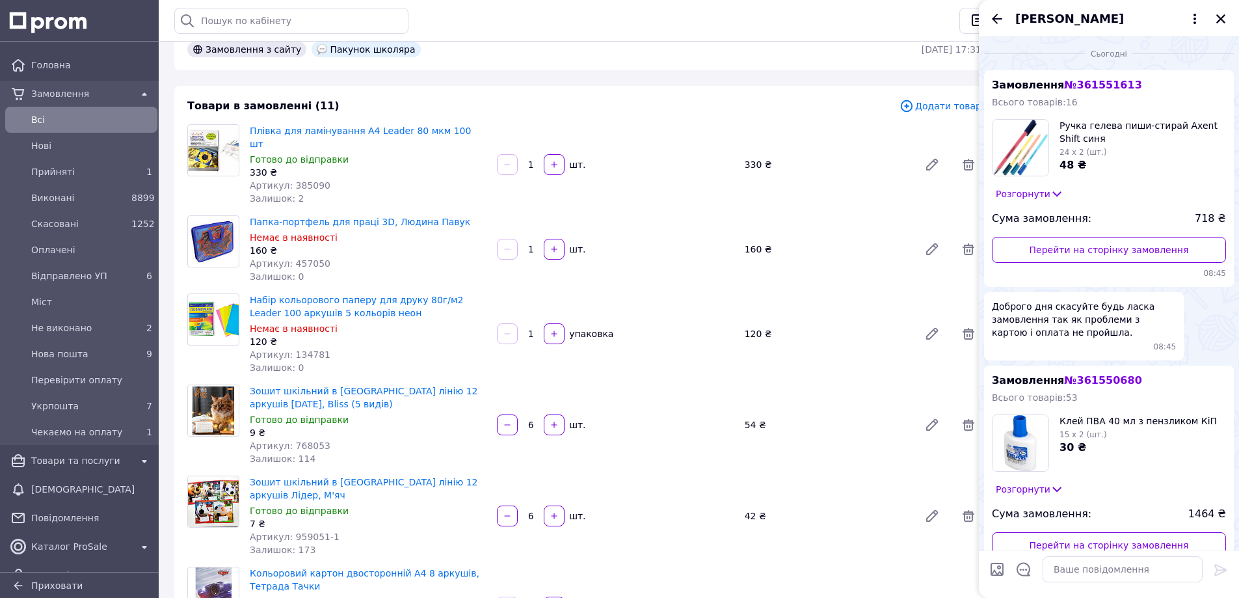
scroll to position [964, 0]
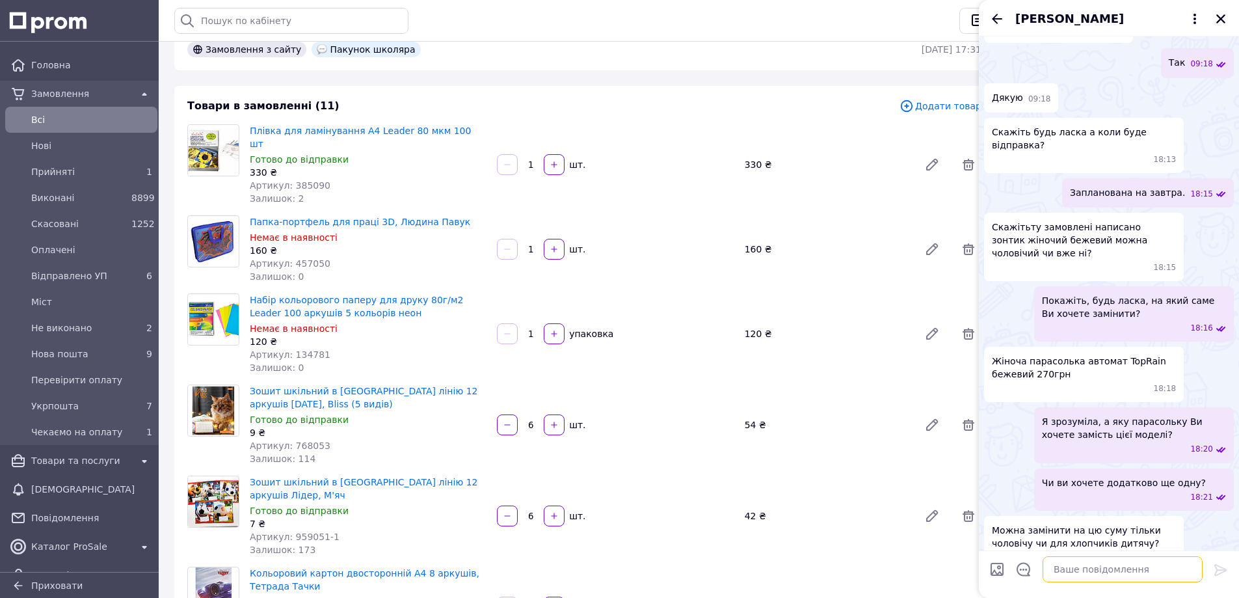
click at [1101, 574] on textarea at bounding box center [1123, 569] width 160 height 26
click at [1136, 572] on textarea "Якщо Вам підходить цей колір, який Ви обрали, то вона підійде не тільки жінкам,…" at bounding box center [1110, 555] width 186 height 53
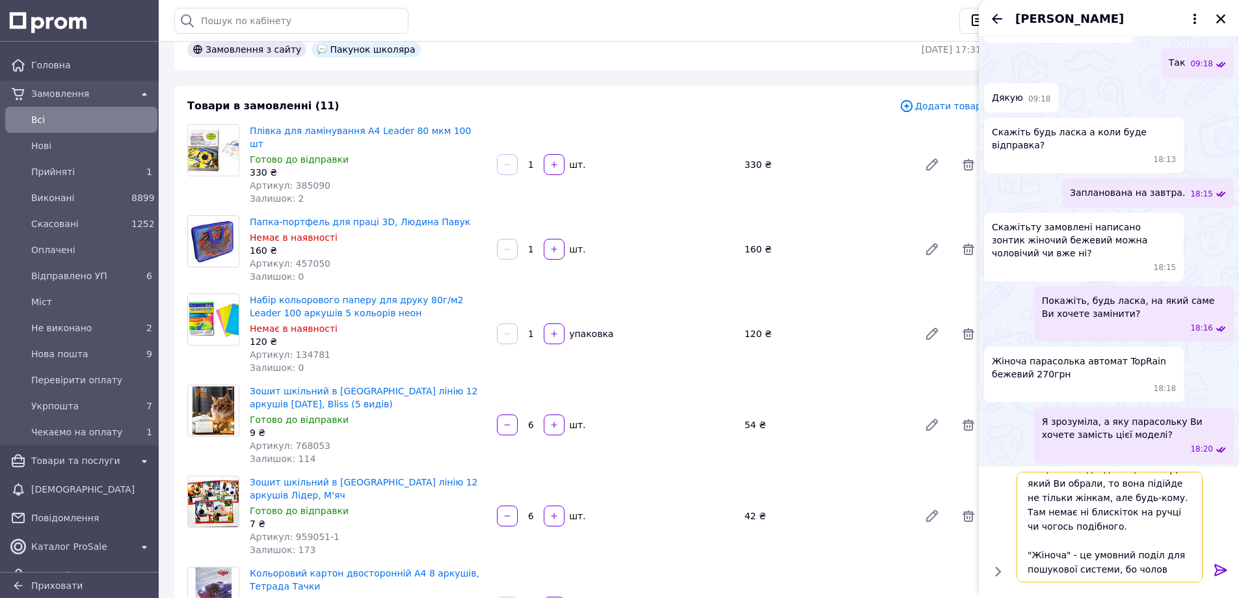
scroll to position [16, 0]
drag, startPoint x: 1112, startPoint y: 573, endPoint x: 1174, endPoint y: 571, distance: 62.5
click at [1174, 571] on textarea "Якщо Вам підходить цей колір, який Ви обрали, то вона підійде не тільки жінкам,…" at bounding box center [1110, 527] width 186 height 111
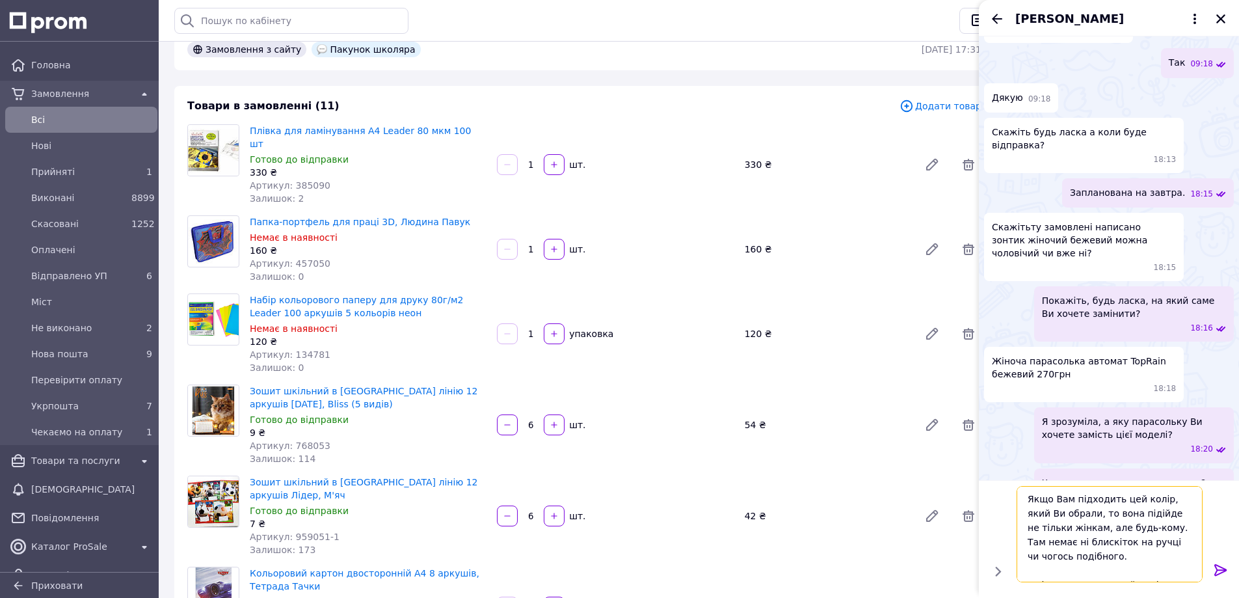
drag, startPoint x: 1119, startPoint y: 542, endPoint x: 1106, endPoint y: 544, distance: 13.3
click at [1106, 544] on textarea "Якщо Вам підходить цей колір, який Ви обрали, то вона підійде не тільки жінкам,…" at bounding box center [1110, 534] width 186 height 96
type textarea "Якщо Вам підходить цей колір, який Ви обрали, то вона підійде не тільки жінкам,…"
click at [1220, 573] on icon at bounding box center [1221, 570] width 12 height 12
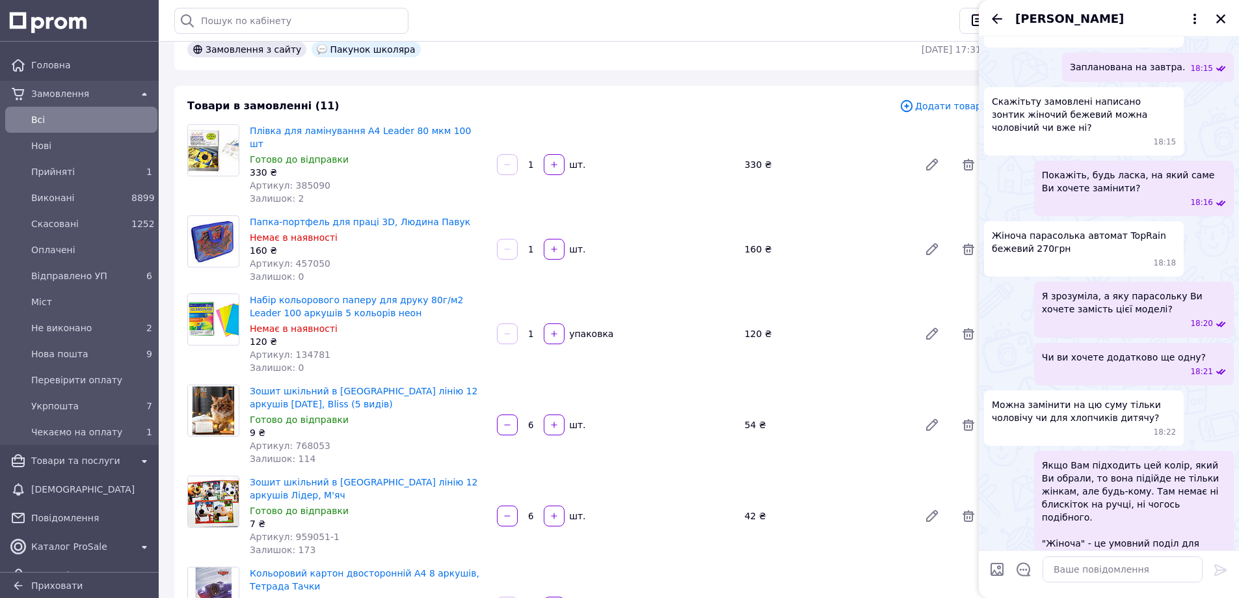
scroll to position [1124, 0]
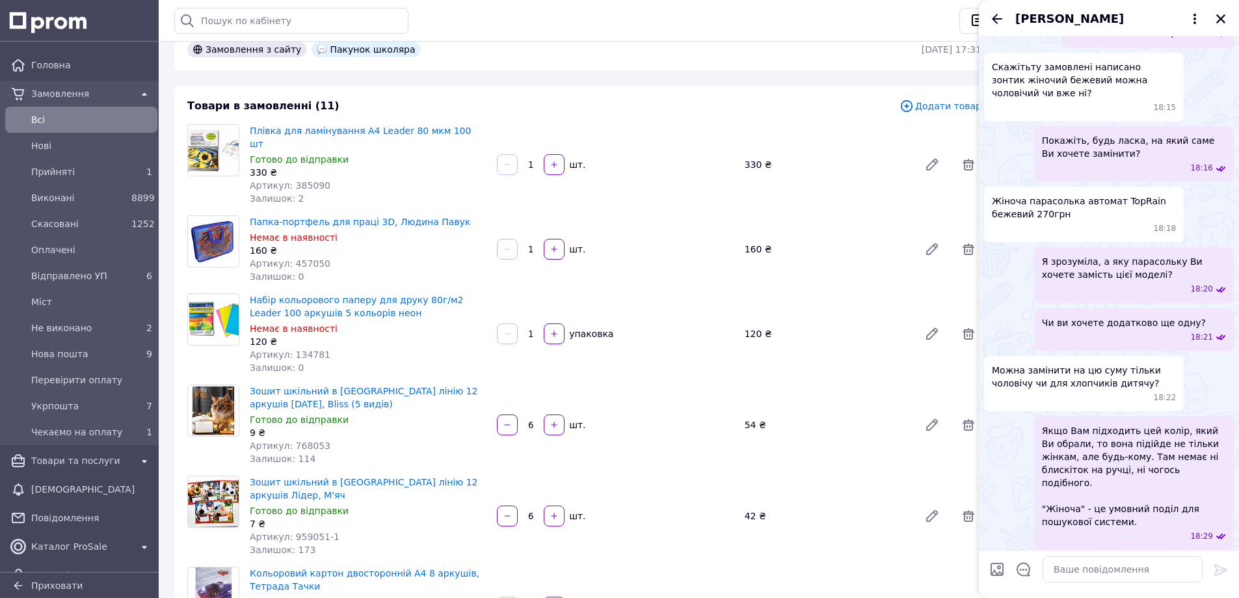
click at [999, 571] on input "Завантажити файли" at bounding box center [997, 569] width 16 height 16
type input "C:\fakepath\Screenshot_118.png"
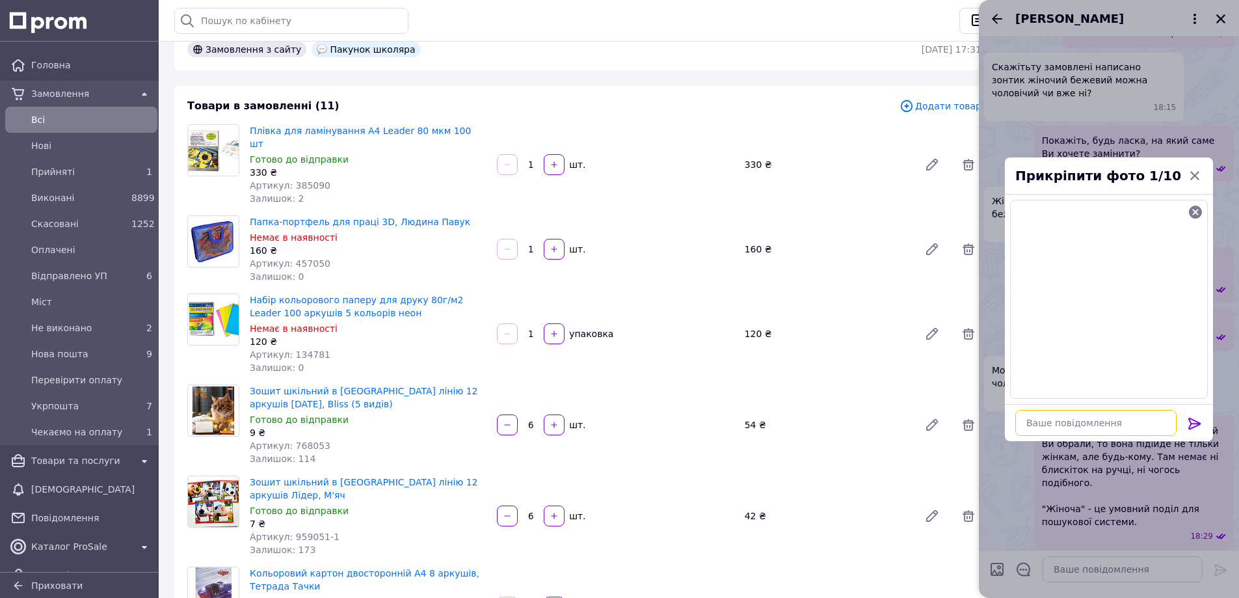
click at [1149, 423] on textarea at bounding box center [1095, 423] width 161 height 26
type textarea "Ще є в таких кольорах"
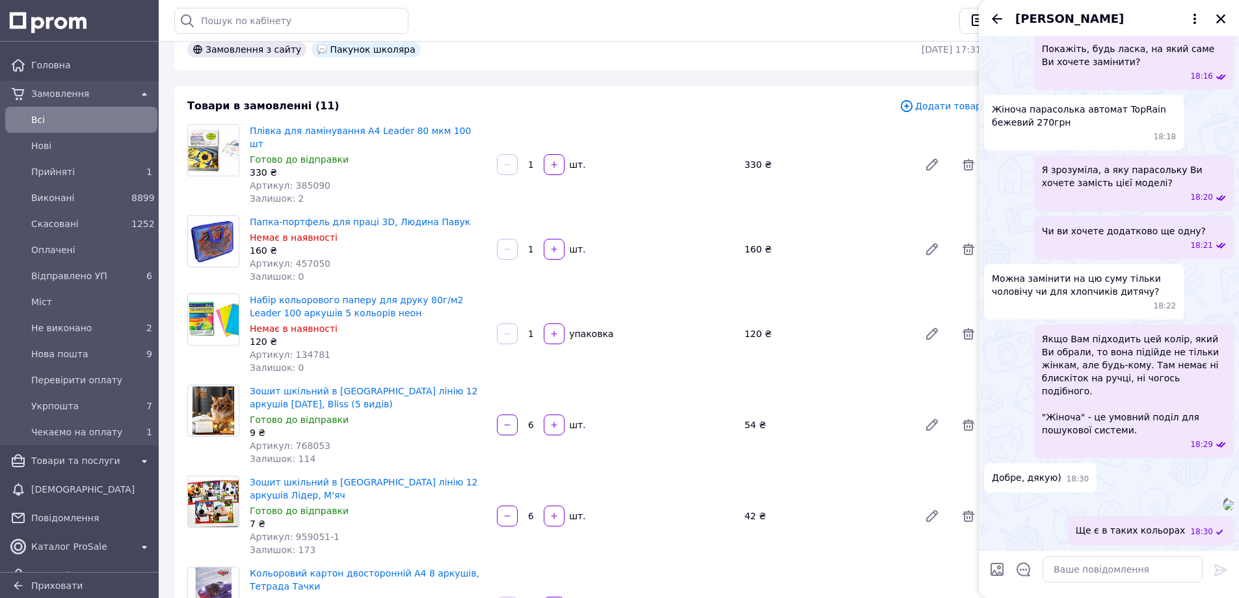
scroll to position [1338, 0]
click at [1085, 574] on textarea at bounding box center [1123, 569] width 160 height 26
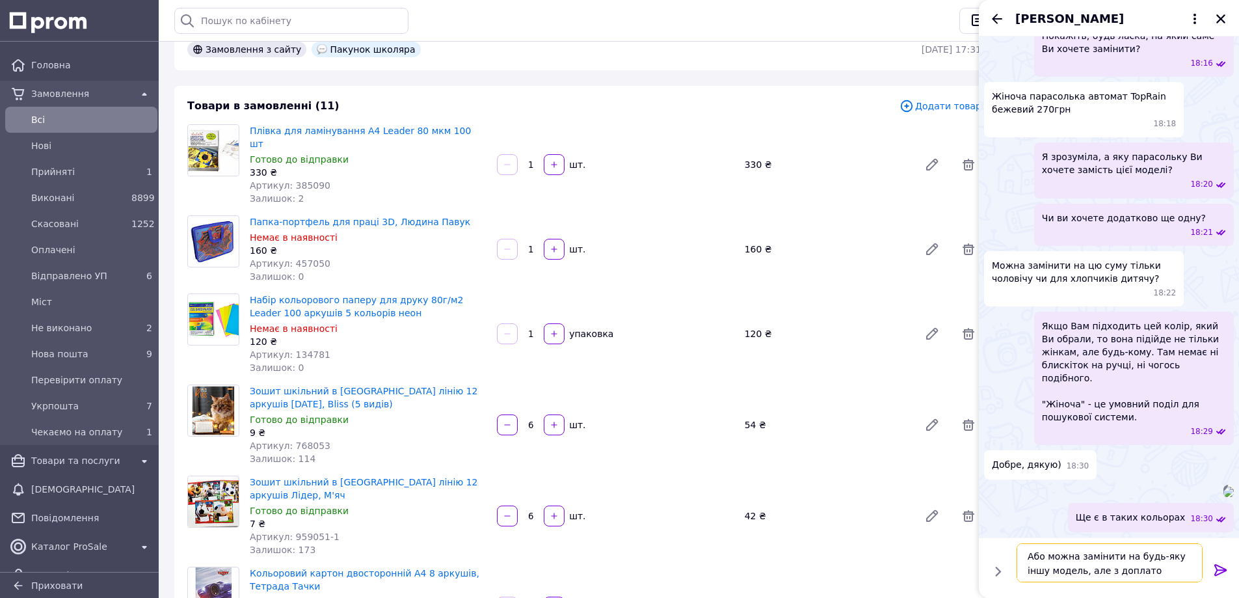
type textarea "Або можна замінити на будь-яку іншу модель, але з доплатою"
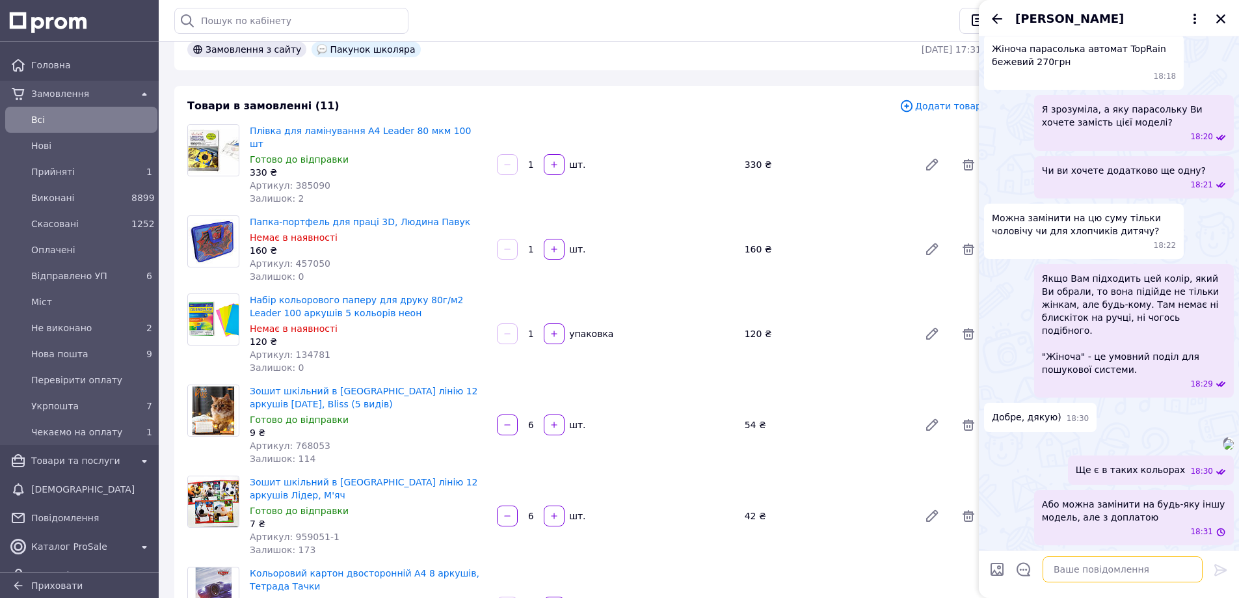
scroll to position [1399, 0]
paste textarea "[URL][DOMAIN_NAME]"
type textarea "[URL][DOMAIN_NAME]"
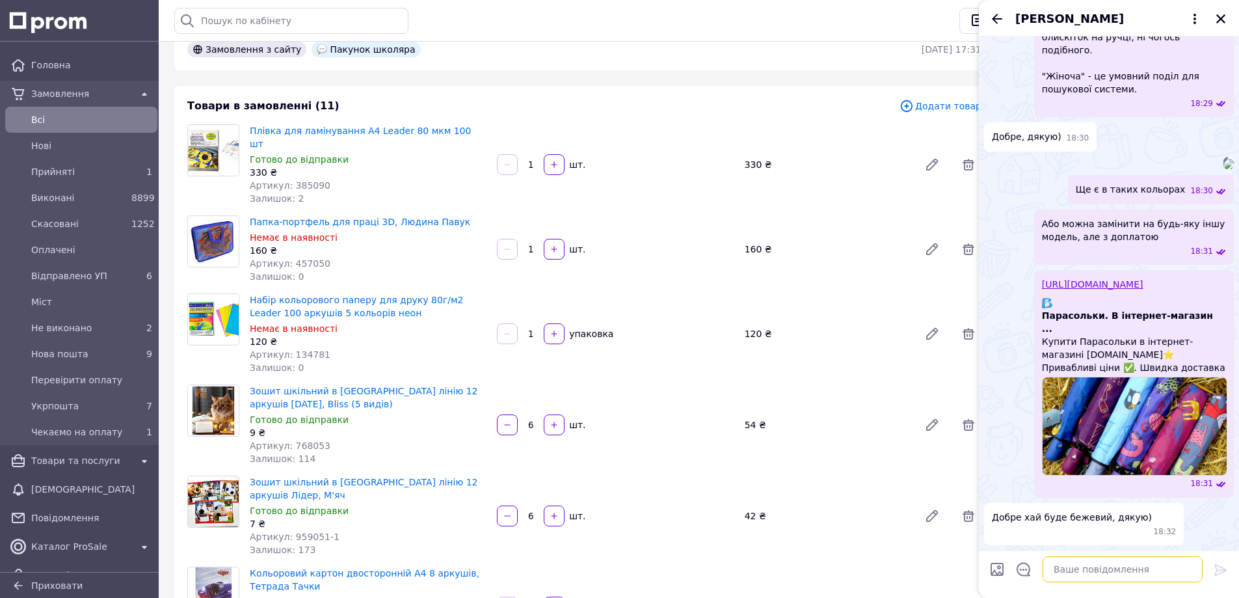
scroll to position [1640, 0]
type textarea "Добре"
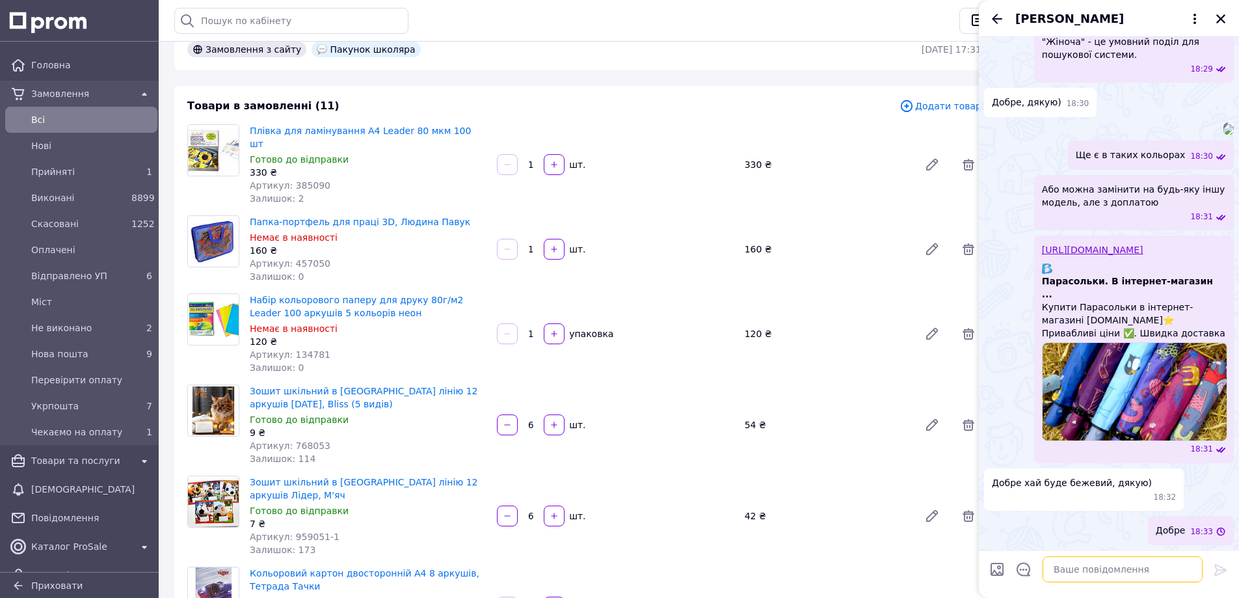
scroll to position [1674, 0]
click at [1220, 16] on icon "Закрити" at bounding box center [1221, 19] width 12 height 12
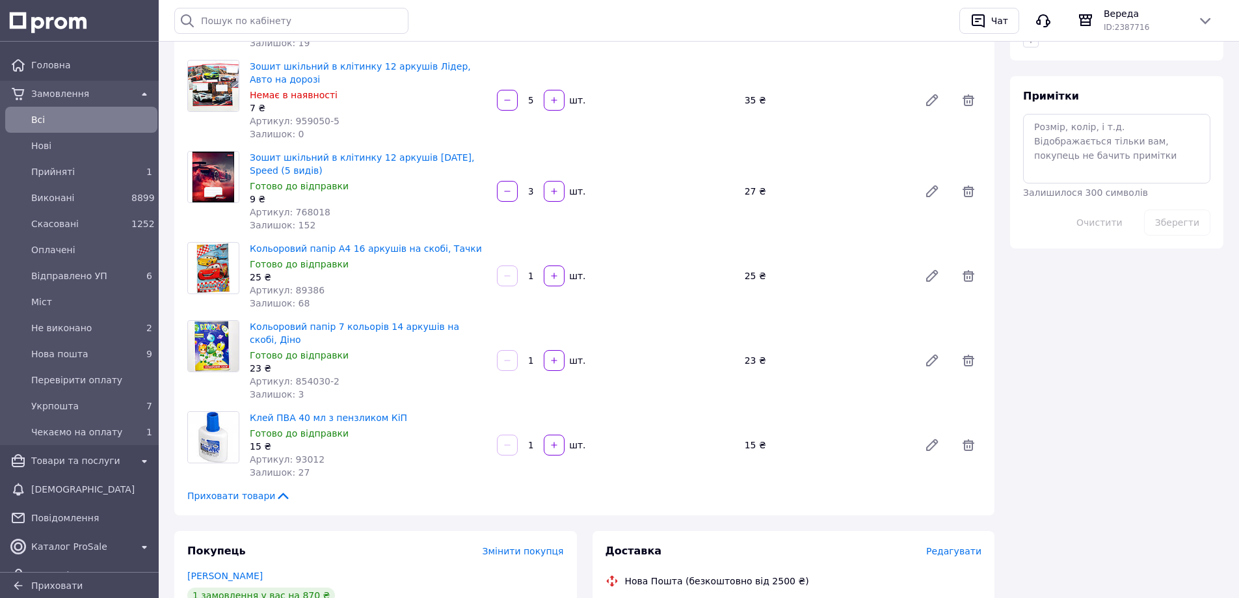
scroll to position [781, 0]
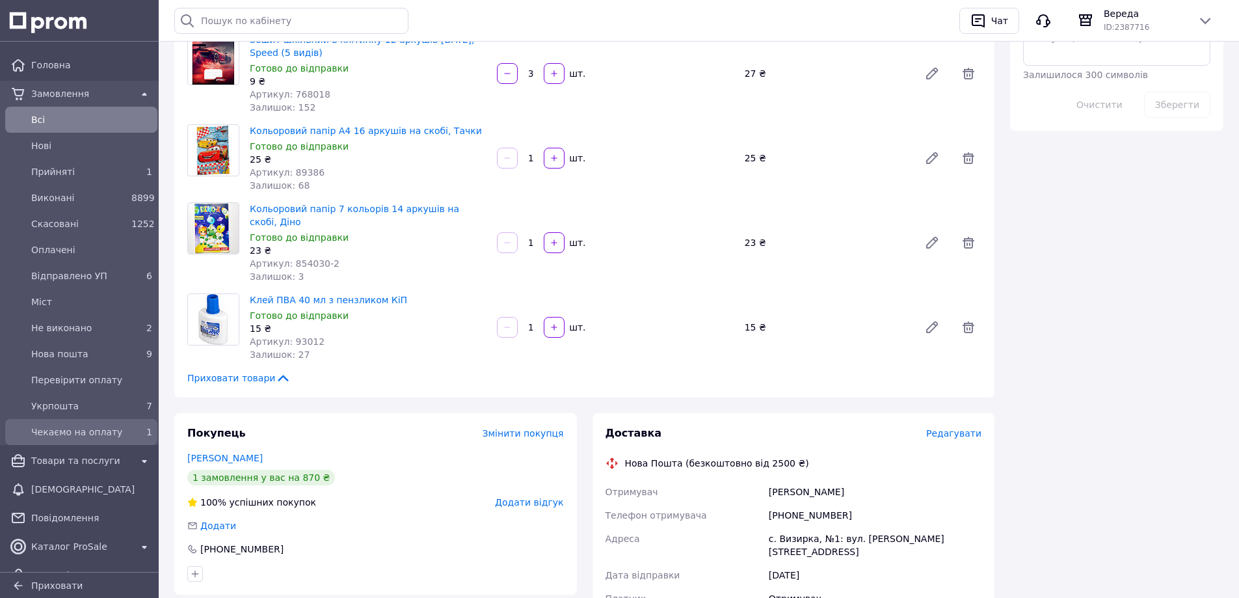
click at [92, 438] on span "Чекаємо на оплату" at bounding box center [78, 431] width 95 height 13
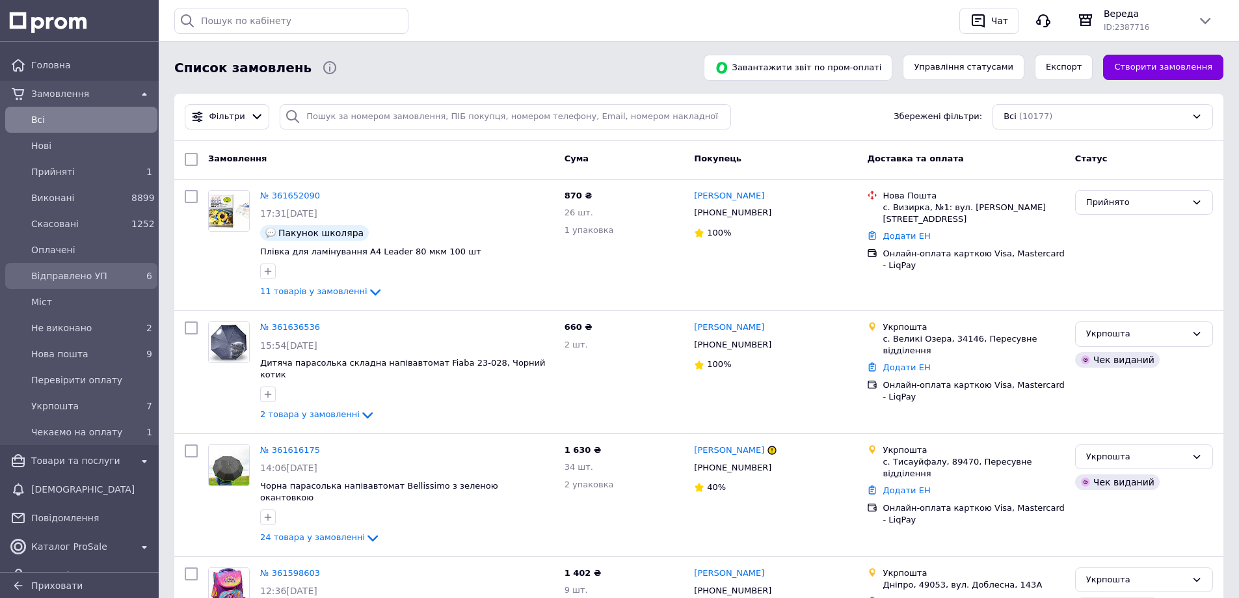
click at [40, 284] on div "Відправлено УП" at bounding box center [79, 276] width 100 height 18
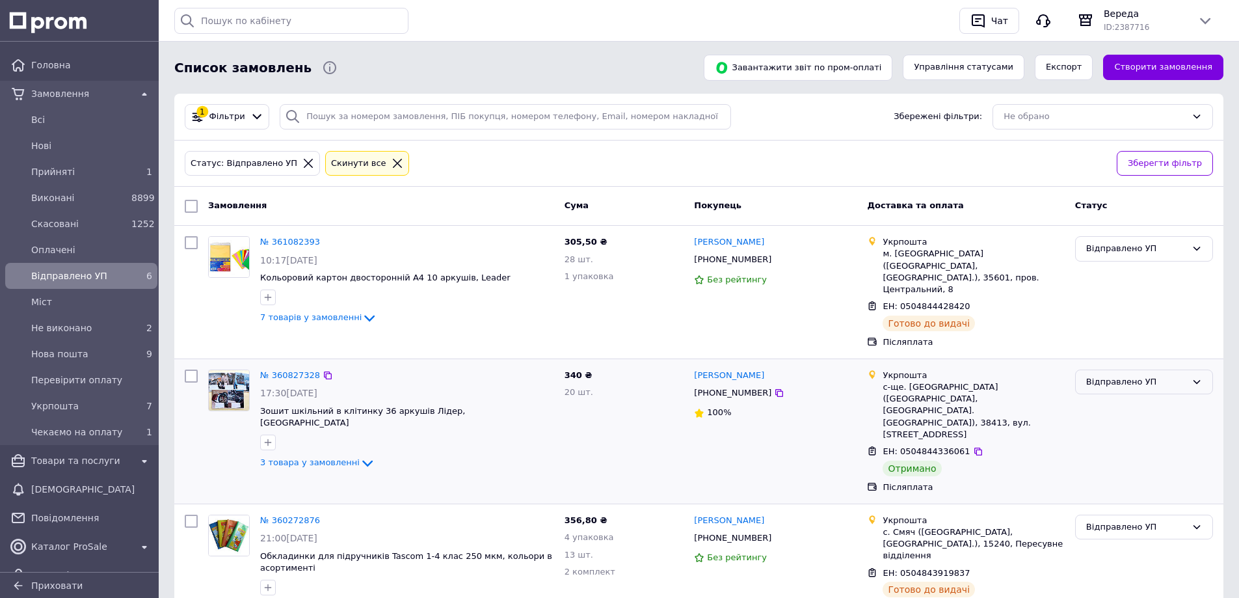
click at [1116, 375] on div "Відправлено УП" at bounding box center [1136, 382] width 100 height 14
click at [1109, 421] on li "Виконано" at bounding box center [1144, 433] width 137 height 24
